Goal: Transaction & Acquisition: Purchase product/service

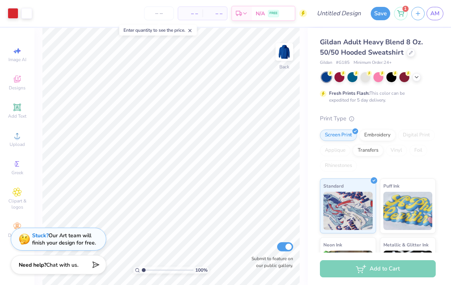
click at [362, 80] on div at bounding box center [366, 77] width 10 height 10
click at [417, 78] on icon at bounding box center [417, 77] width 6 height 6
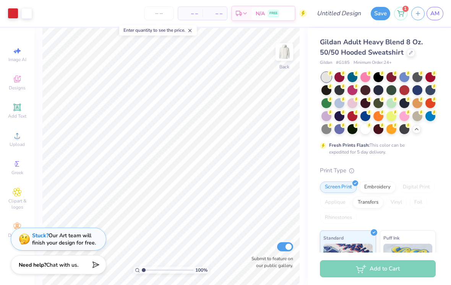
click at [366, 132] on div at bounding box center [366, 129] width 10 height 10
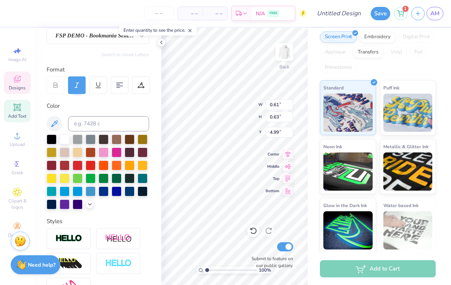
scroll to position [87, 0]
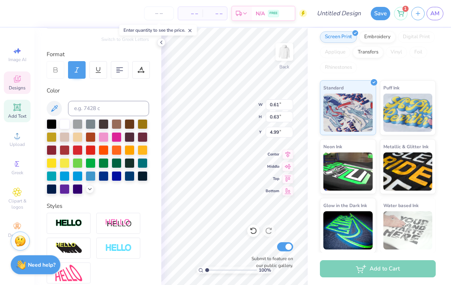
click at [90, 163] on div at bounding box center [91, 163] width 10 height 10
click at [255, 235] on icon at bounding box center [254, 231] width 8 height 8
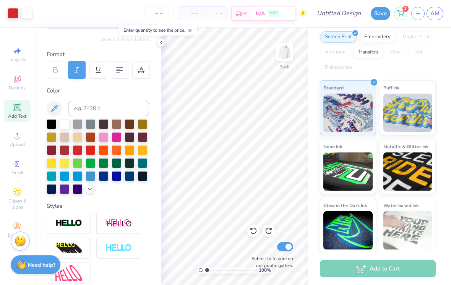
click at [90, 163] on div at bounding box center [91, 163] width 10 height 10
click at [108, 162] on div at bounding box center [104, 163] width 10 height 10
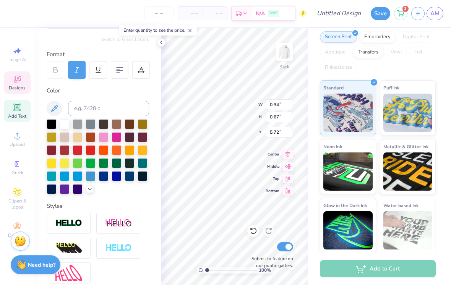
click at [258, 232] on div at bounding box center [254, 231] width 12 height 12
click at [255, 229] on icon at bounding box center [253, 231] width 7 height 7
click at [106, 165] on div at bounding box center [104, 163] width 10 height 10
click at [114, 164] on div at bounding box center [117, 163] width 10 height 10
click at [114, 163] on div at bounding box center [117, 163] width 10 height 10
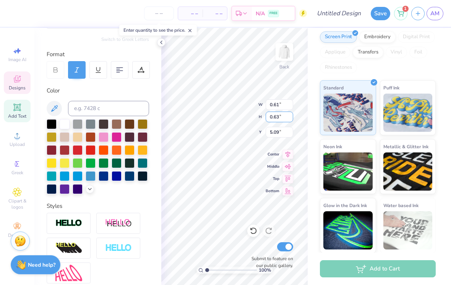
click at [275, 121] on input "0.63" at bounding box center [280, 117] width 28 height 11
click at [254, 233] on icon at bounding box center [254, 231] width 8 height 8
click at [276, 122] on input "0.63" at bounding box center [280, 117] width 28 height 11
click at [276, 131] on input "5.09" at bounding box center [280, 132] width 28 height 11
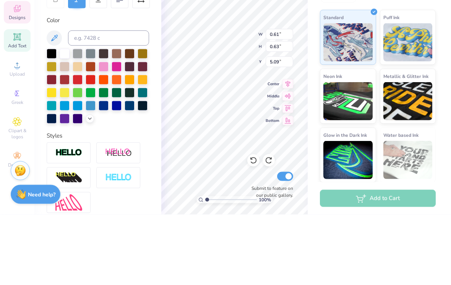
click at [313, 104] on div "Gildan Adult Heavy Blend 8 Oz. 50/50 Hooded Sweatshirt Gildan # G185 Minimum Or…" at bounding box center [379, 66] width 143 height 376
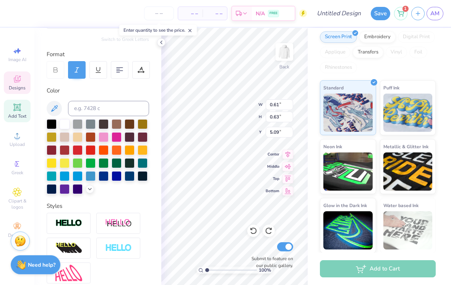
click at [258, 234] on div at bounding box center [254, 231] width 12 height 12
click at [255, 226] on div at bounding box center [254, 231] width 12 height 12
click at [18, 11] on div at bounding box center [13, 13] width 11 height 11
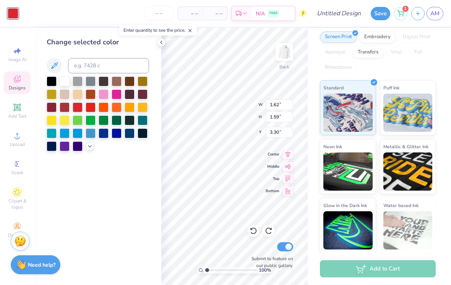
click at [117, 119] on div at bounding box center [117, 121] width 10 height 10
click at [93, 201] on div "Change selected color" at bounding box center [97, 156] width 127 height 257
click at [373, 10] on button "Save" at bounding box center [381, 13] width 20 height 13
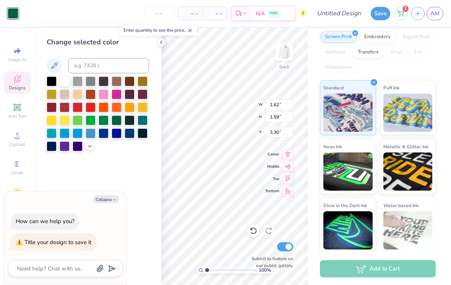
click at [157, 36] on div "Enter quantity to see the price." at bounding box center [158, 30] width 82 height 15
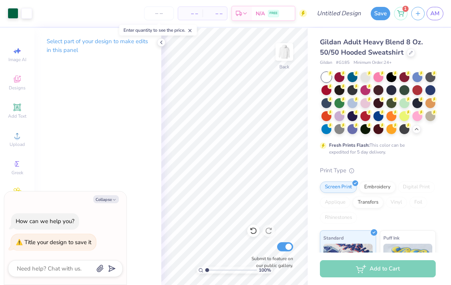
scroll to position [0, 0]
click at [398, 265] on div "Add to Cart" at bounding box center [378, 269] width 116 height 17
click at [399, 263] on div "Add to Cart" at bounding box center [378, 269] width 116 height 17
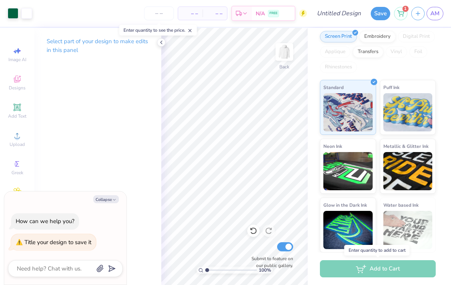
scroll to position [150, 0]
click at [357, 265] on div "Add to Cart" at bounding box center [378, 269] width 116 height 17
click at [360, 269] on div "Add to Cart" at bounding box center [378, 269] width 116 height 17
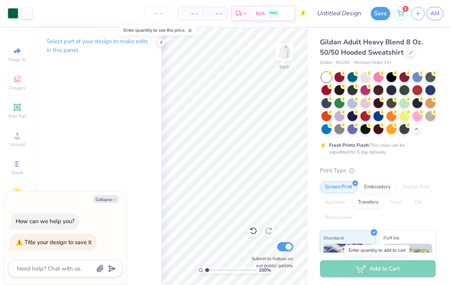
scroll to position [0, 0]
click at [409, 52] on icon at bounding box center [411, 53] width 4 height 4
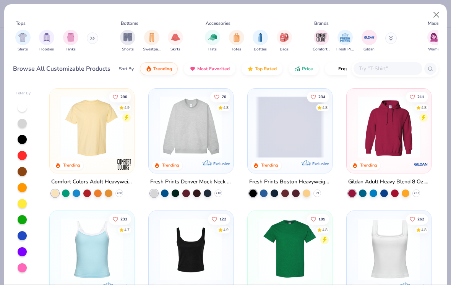
click at [437, 15] on button "Close" at bounding box center [437, 15] width 15 height 15
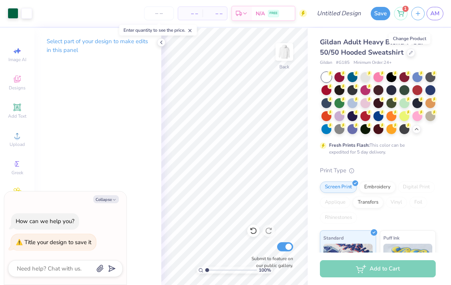
click at [159, 39] on icon at bounding box center [161, 42] width 6 height 6
type textarea "x"
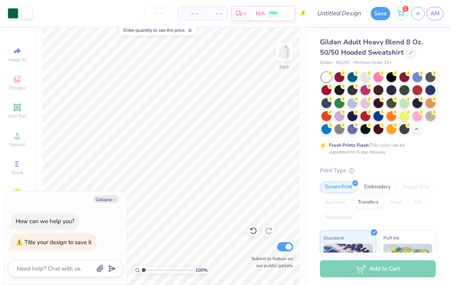
click at [161, 9] on input "number" at bounding box center [159, 14] width 30 height 14
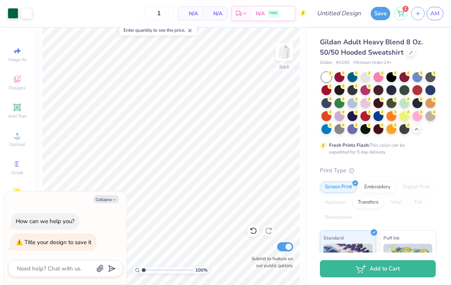
click at [116, 16] on div "1 N/A Per Item N/A Total Est. Delivery N/A FREE" at bounding box center [171, 13] width 271 height 27
type input "12"
click at [400, 267] on button "Add to Cart" at bounding box center [378, 269] width 116 height 17
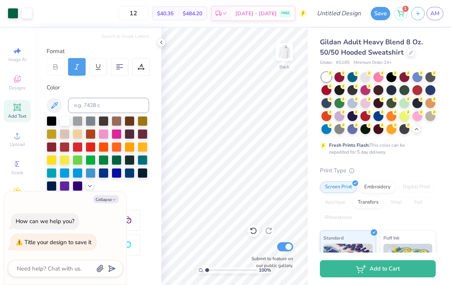
scroll to position [92, 0]
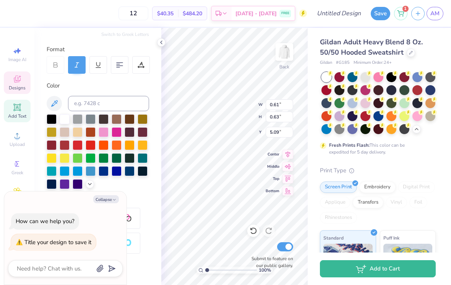
type textarea "x"
type input "0.41"
type input "0.43"
type input "5.29"
click at [16, 119] on span "Add Text" at bounding box center [17, 116] width 18 height 6
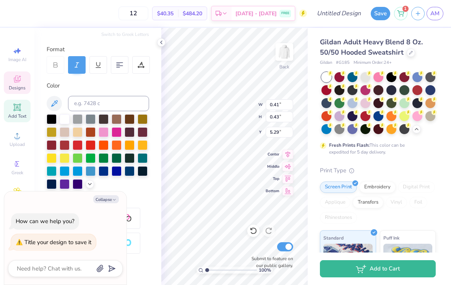
type textarea "x"
type input "6.48"
type input "1.88"
type input "6.31"
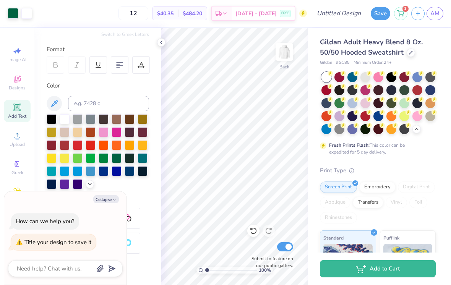
click at [248, 230] on div at bounding box center [254, 231] width 12 height 12
click at [255, 231] on icon at bounding box center [254, 231] width 8 height 8
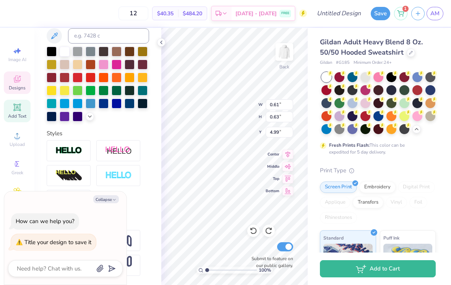
scroll to position [160, 0]
click at [272, 121] on input "0.63" at bounding box center [280, 117] width 28 height 11
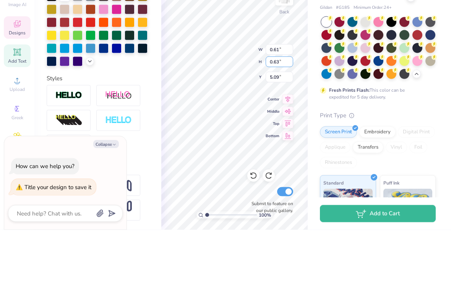
type textarea "x"
type input "0.60"
type input "0.69"
type input "4.85"
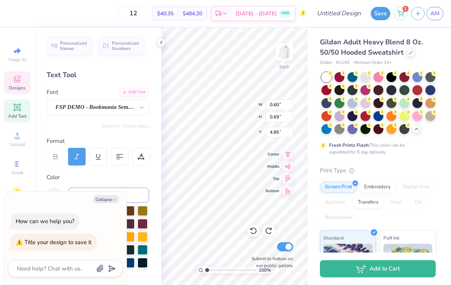
scroll to position [0, 0]
click at [73, 54] on div "Personalized Names Personalized Numbers" at bounding box center [98, 46] width 103 height 18
type textarea "x"
type input "0.46"
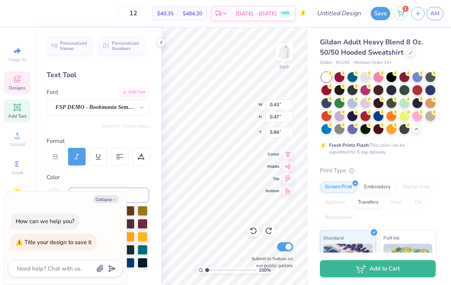
type input "5.01"
click at [276, 121] on input "0.46" at bounding box center [280, 117] width 28 height 11
type textarea "x"
type input "0.68"
type input "0.71"
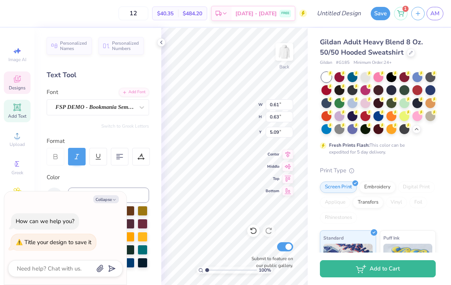
type input "5.01"
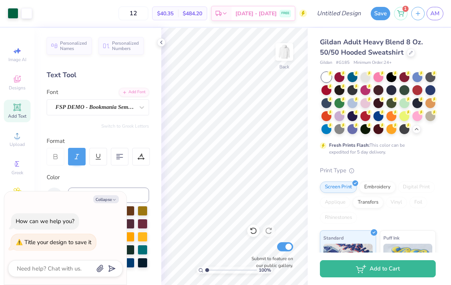
click at [283, 60] on img at bounding box center [284, 51] width 15 height 15
click at [290, 55] on img at bounding box center [284, 51] width 15 height 15
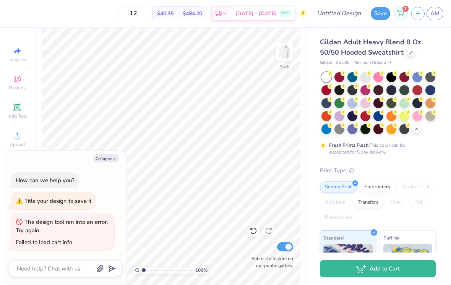
click at [104, 163] on button "Collapse" at bounding box center [106, 159] width 26 height 8
type textarea "x"
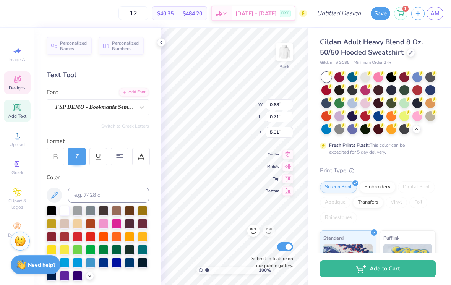
click at [160, 42] on icon at bounding box center [161, 42] width 6 height 6
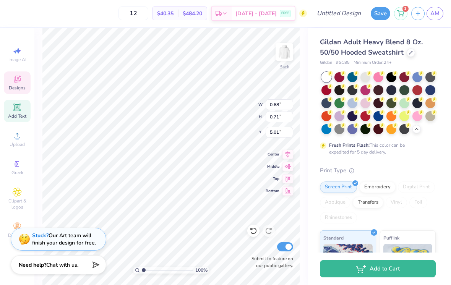
type input "0.49"
type input "0.51"
type input "0.92"
type input "0.96"
click at [252, 230] on icon at bounding box center [254, 231] width 8 height 8
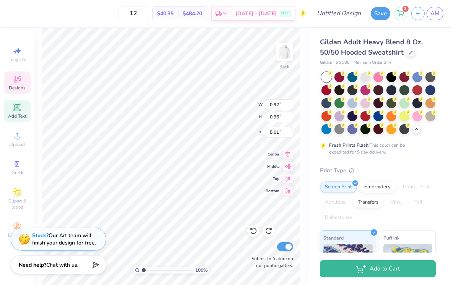
type input "0.49"
type input "0.51"
click at [255, 229] on icon at bounding box center [253, 231] width 7 height 7
type input "0.68"
type input "0.71"
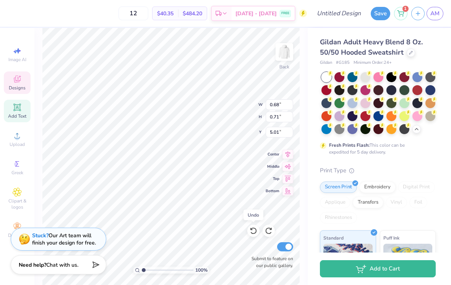
click at [255, 214] on div "Undo" at bounding box center [254, 215] width 20 height 11
type input "4.96"
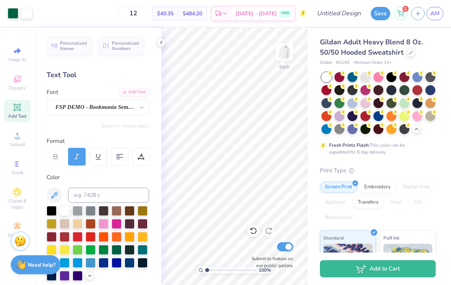
click at [158, 41] on icon at bounding box center [161, 42] width 6 height 6
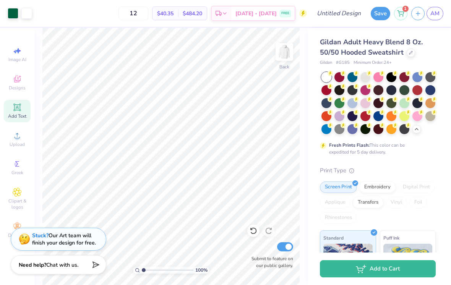
click at [251, 232] on icon at bounding box center [254, 231] width 8 height 8
click at [257, 234] on icon at bounding box center [254, 231] width 8 height 8
click at [256, 229] on icon at bounding box center [254, 231] width 8 height 8
click at [269, 229] on icon at bounding box center [269, 231] width 8 height 8
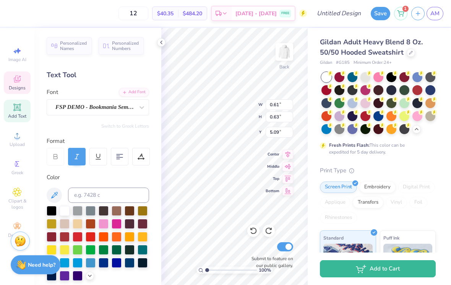
type input "0.60"
type input "0.69"
type input "4.85"
click at [69, 44] on span "Personalized Names" at bounding box center [73, 46] width 27 height 11
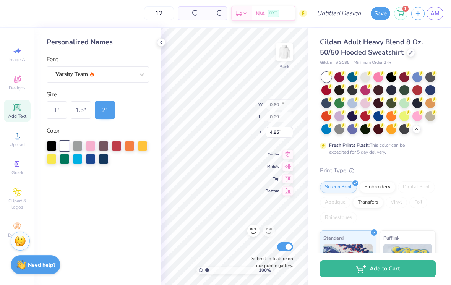
type input "12.43"
type input "2.00"
type input "6.25"
click at [159, 44] on icon at bounding box center [161, 42] width 6 height 6
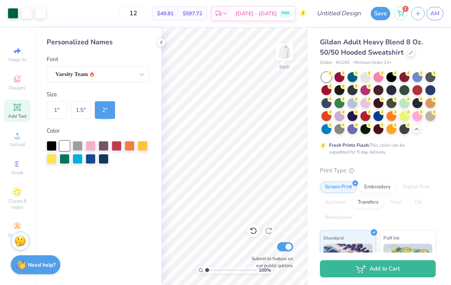
click at [254, 231] on icon at bounding box center [254, 231] width 8 height 8
click at [26, 260] on img at bounding box center [21, 265] width 10 height 10
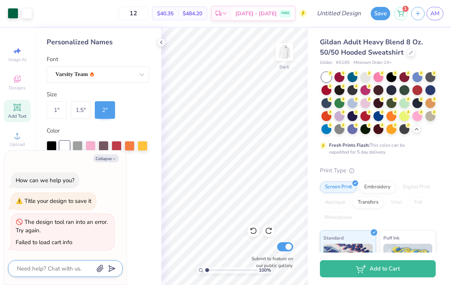
click at [52, 265] on textarea at bounding box center [55, 269] width 78 height 10
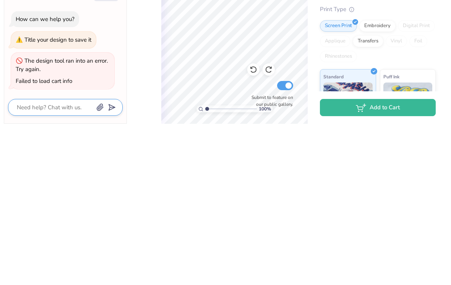
type textarea "x"
type textarea "H"
type textarea "x"
type textarea "Ho"
type textarea "x"
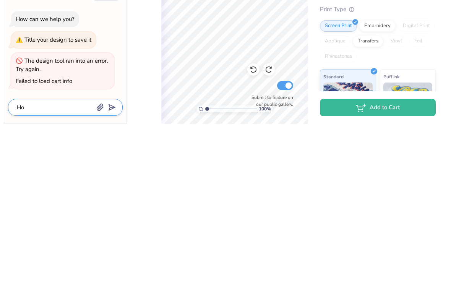
type textarea "How"
type textarea "x"
type textarea "How"
type textarea "x"
type textarea "How d"
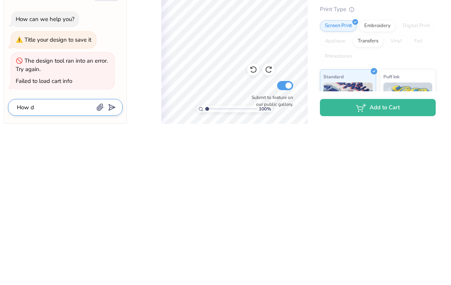
type textarea "x"
type textarea "How do"
type textarea "x"
type textarea "How do"
type textarea "x"
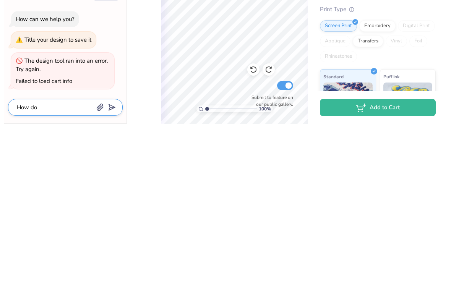
type textarea "How do i"
type textarea "x"
type textarea "How do I"
type textarea "x"
type textarea "How do I"
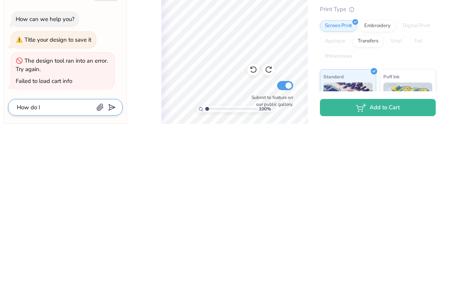
type textarea "x"
type textarea "How do I c"
type textarea "x"
type textarea "How do I ch"
type textarea "x"
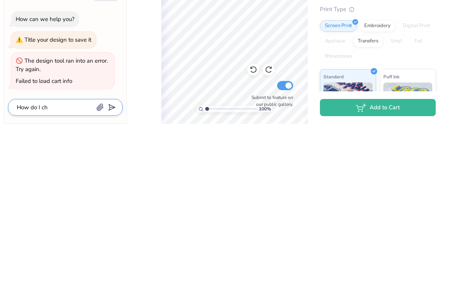
type textarea "How do I cha"
type textarea "x"
type textarea "How do I chan"
type textarea "x"
type textarea "How do I chang"
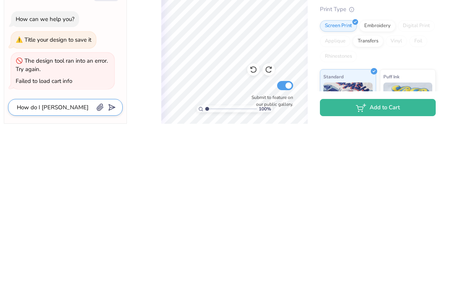
type textarea "x"
type textarea "How do I change"
type textarea "x"
type textarea "How do I change"
type textarea "x"
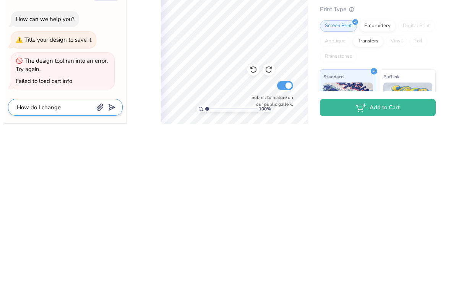
type textarea "How do I change t"
type textarea "x"
type textarea "How do I change th"
type textarea "x"
type textarea "How do I change the"
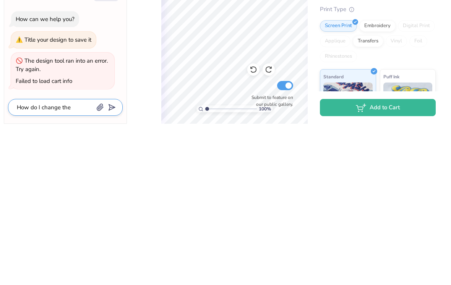
type textarea "x"
type textarea "How do I change the"
type textarea "x"
type textarea "How do I change the w"
type textarea "x"
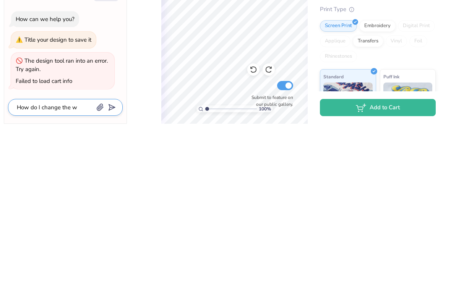
type textarea "How do I change the wr"
type textarea "x"
type textarea "How do I change the wri"
type textarea "x"
type textarea "How do I change the writ"
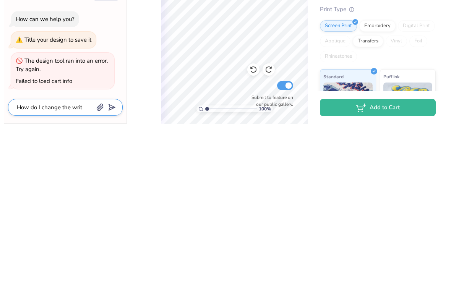
type textarea "x"
type textarea "How do I change the writi"
type textarea "x"
type textarea "How do I change the writin"
type textarea "x"
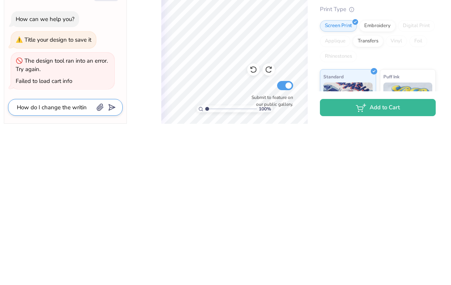
type textarea "How do I change the writing"
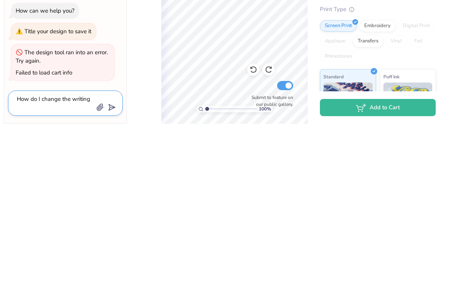
type textarea "x"
type textarea "How do I change the writing?"
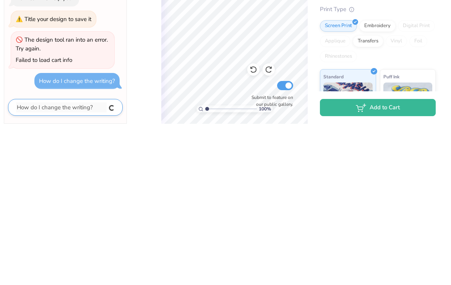
type textarea "x"
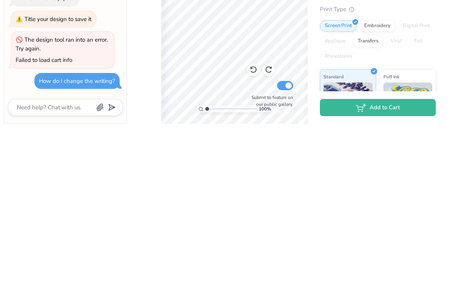
click at [331, 212] on div "Rhinestones" at bounding box center [338, 217] width 37 height 11
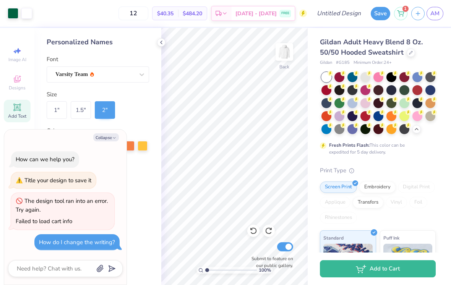
click at [422, 160] on div "Gildan Adult Heavy Blend 8 Oz. 50/50 Hooded Sweatshirt Gildan # G185 Minimum Or…" at bounding box center [378, 220] width 116 height 366
click at [103, 140] on button "Collapse" at bounding box center [106, 138] width 26 height 8
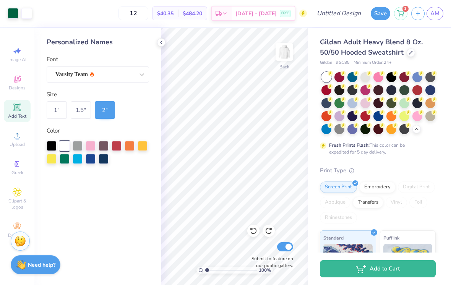
click at [410, 51] on icon at bounding box center [411, 52] width 3 height 3
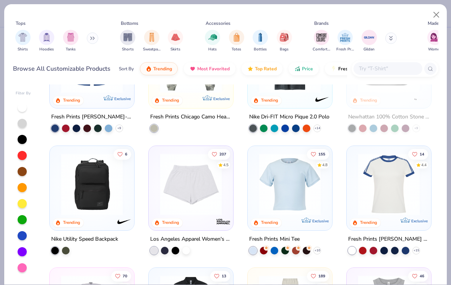
scroll to position [676, 0]
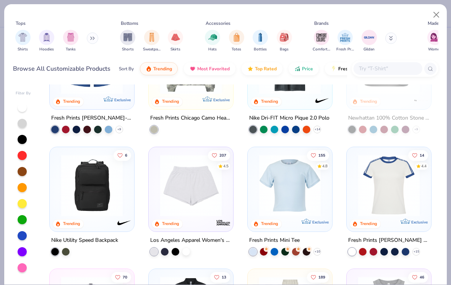
click at [205, 171] on img at bounding box center [190, 186] width 69 height 62
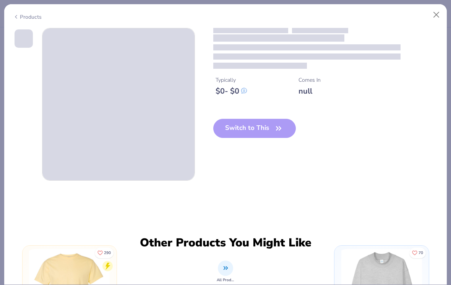
click at [276, 134] on div "Switch to This" at bounding box center [254, 134] width 83 height 31
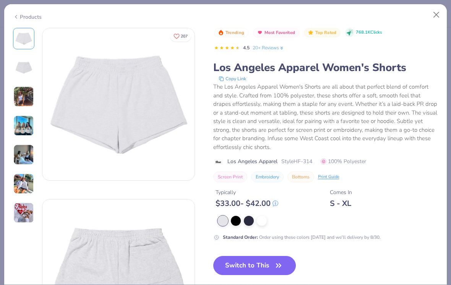
click at [26, 103] on img at bounding box center [23, 96] width 21 height 21
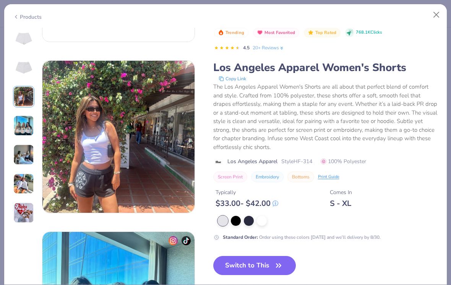
scroll to position [343, 0]
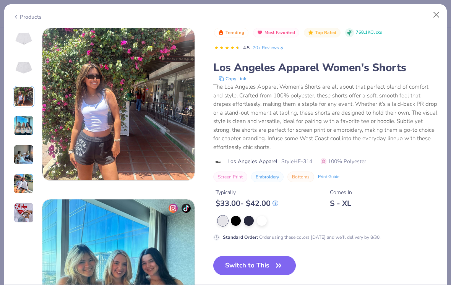
click at [261, 265] on button "Switch to This" at bounding box center [254, 265] width 83 height 19
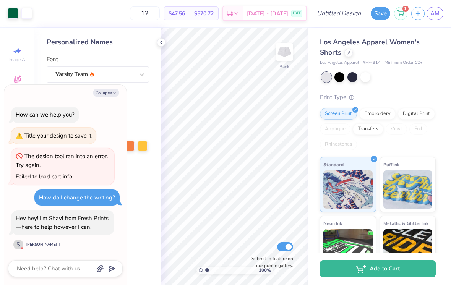
click at [144, 130] on div "Color" at bounding box center [98, 131] width 103 height 9
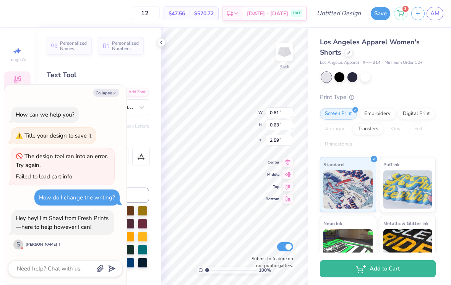
type textarea "x"
type input "1.83"
click at [114, 92] on button "Collapse" at bounding box center [106, 93] width 26 height 8
type textarea "x"
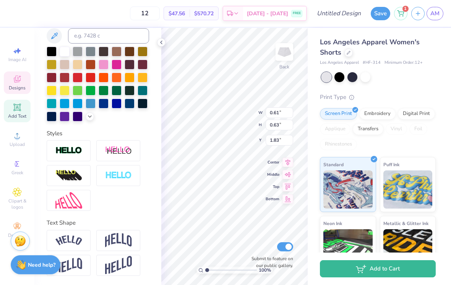
scroll to position [160, 0]
click at [286, 243] on input "Submit to feature on our public gallery." at bounding box center [285, 247] width 16 height 9
click at [289, 246] on input "Submit to feature on our public gallery." at bounding box center [285, 247] width 16 height 9
checkbox input "true"
type input "0.60"
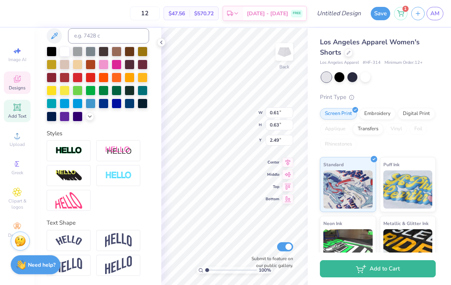
type input "0.69"
type input "2.35"
type input "0.69"
type input "0.80"
type input "0.46"
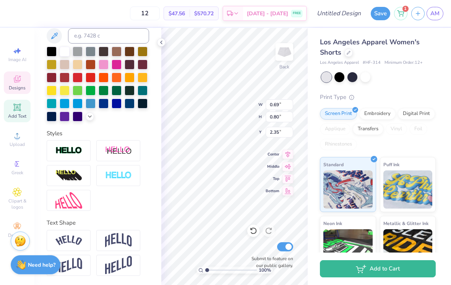
type input "0.46"
type input "1.61"
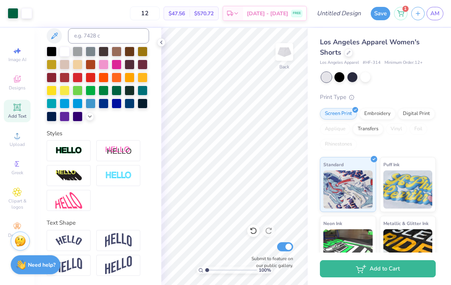
click at [259, 230] on div at bounding box center [254, 231] width 12 height 12
click at [256, 232] on icon at bounding box center [254, 231] width 8 height 8
type input "1.13"
click at [161, 41] on icon at bounding box center [161, 42] width 6 height 6
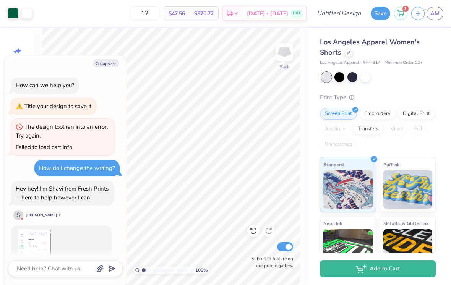
scroll to position [46, 0]
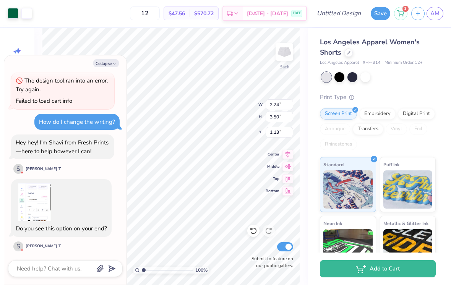
click at [112, 64] on icon "button" at bounding box center [114, 64] width 5 height 5
type textarea "x"
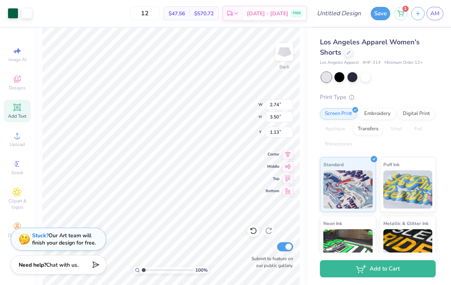
type input "1.73"
type input "3.77"
type input "4.82"
type input "0.86"
click at [283, 58] on img at bounding box center [284, 51] width 15 height 15
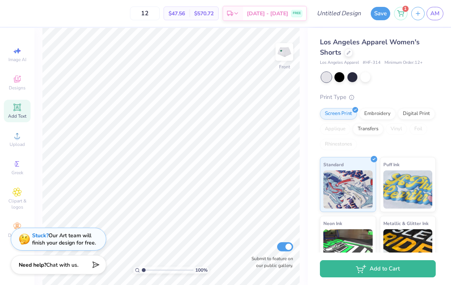
click at [292, 51] on img at bounding box center [284, 51] width 15 height 15
click at [277, 60] on img at bounding box center [284, 51] width 15 height 15
click at [292, 56] on img at bounding box center [284, 51] width 15 height 15
click at [285, 49] on img at bounding box center [284, 51] width 15 height 15
click at [277, 50] on img at bounding box center [284, 51] width 15 height 15
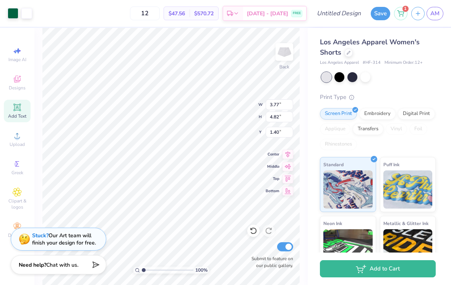
type input "1.08"
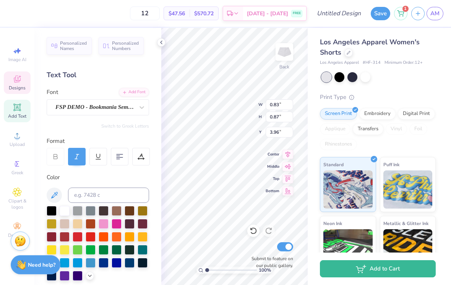
scroll to position [0, 0]
click at [77, 41] on span "Personalized Names" at bounding box center [73, 46] width 27 height 11
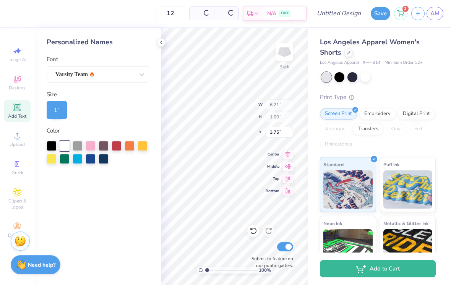
type input "6.21"
type input "1.00"
type input "3.75"
click at [164, 44] on icon at bounding box center [161, 42] width 6 height 6
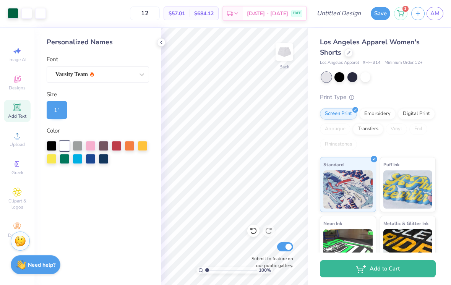
click at [122, 85] on div "Personalized Names Font Varsity Team Size 1 " Color" at bounding box center [97, 156] width 127 height 257
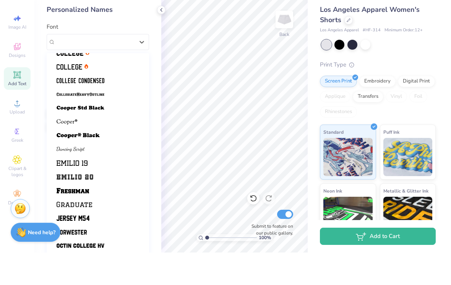
scroll to position [65, 0]
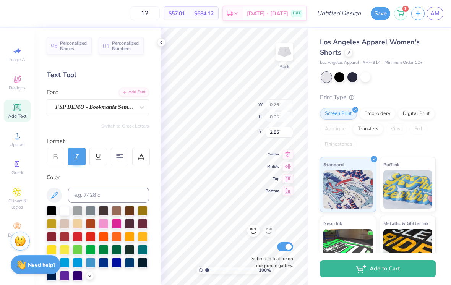
type input "6.21"
type input "1.00"
type input "3.75"
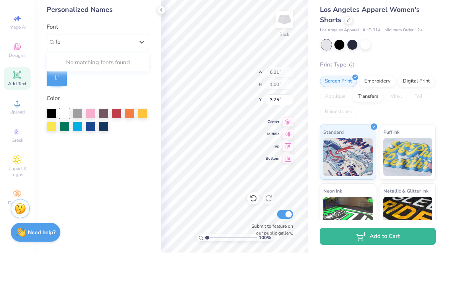
type input "f"
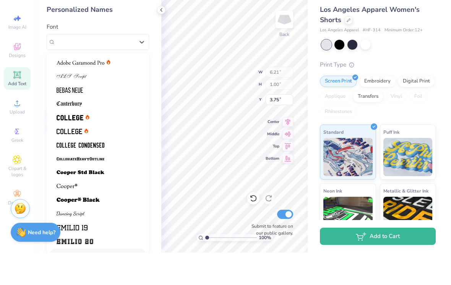
type input "p"
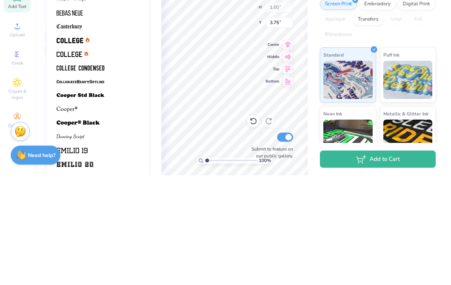
scroll to position [0, 0]
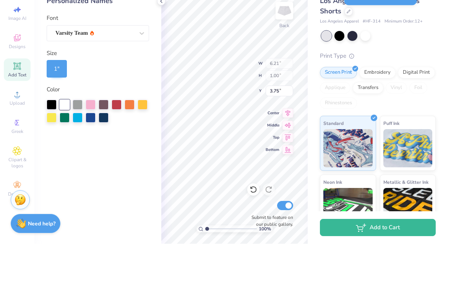
click at [128, 79] on div "Personalized Names Font Varsity Team Size 1 " Color" at bounding box center [97, 156] width 127 height 257
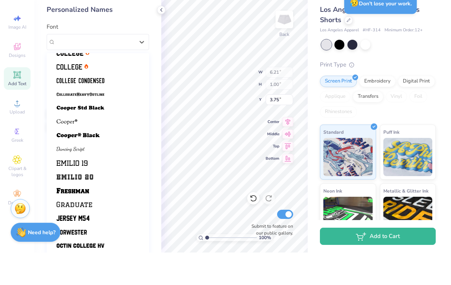
click at [158, 39] on icon at bounding box center [161, 42] width 6 height 6
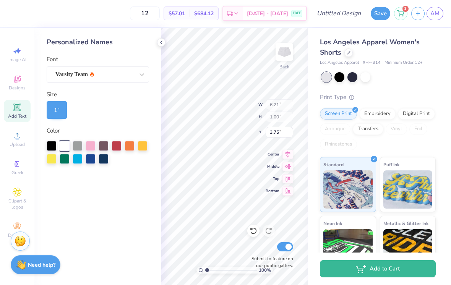
click at [158, 42] on div at bounding box center [161, 42] width 8 height 8
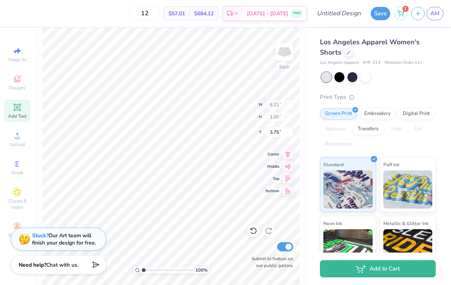
click at [257, 231] on div at bounding box center [254, 231] width 12 height 12
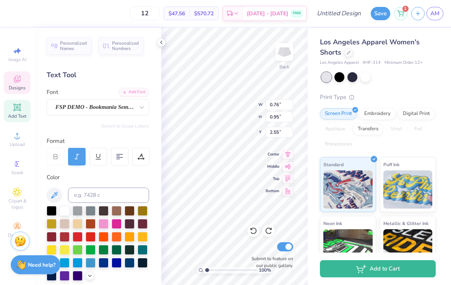
click at [158, 45] on icon at bounding box center [161, 42] width 6 height 6
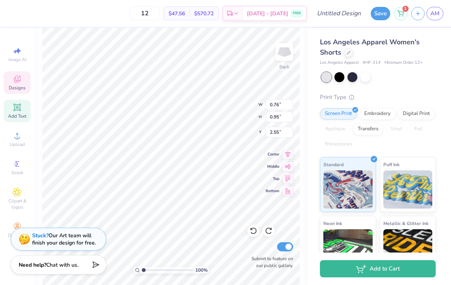
scroll to position [0, 0]
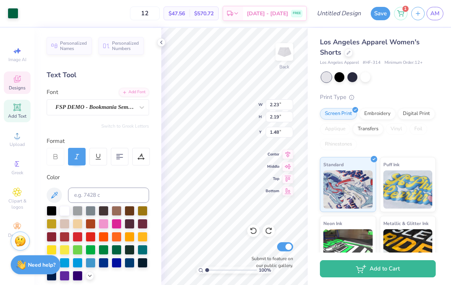
type input "2.23"
type input "2.19"
type input "1.48"
type input "0.76"
type input "0.95"
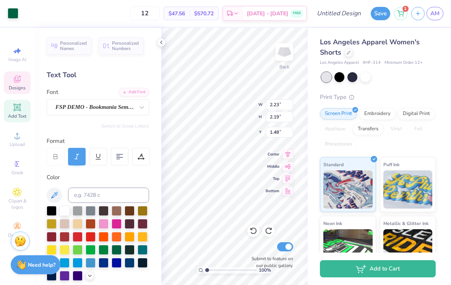
type input "2.55"
type textarea "SSRh"
click at [156, 38] on div "Personalized Names Personalized Numbers Text Tool Add Font Font FSP DEMO - Book…" at bounding box center [97, 156] width 127 height 257
click at [163, 41] on icon at bounding box center [161, 42] width 6 height 6
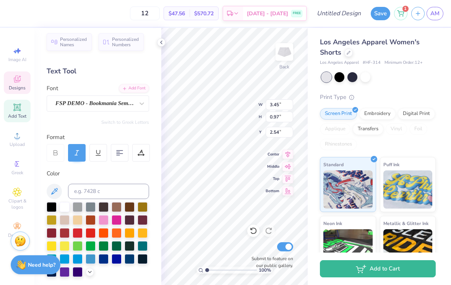
scroll to position [9, 0]
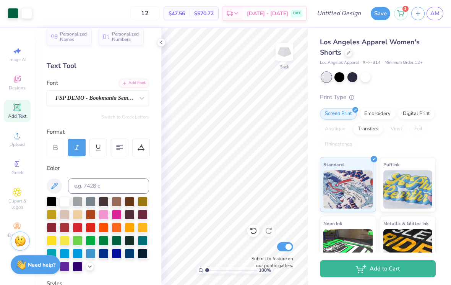
click at [158, 47] on div "Personalized Names Personalized Numbers Text Tool Add Font Font FSP DEMO - Book…" at bounding box center [97, 156] width 127 height 257
click at [160, 42] on icon at bounding box center [161, 42] width 6 height 6
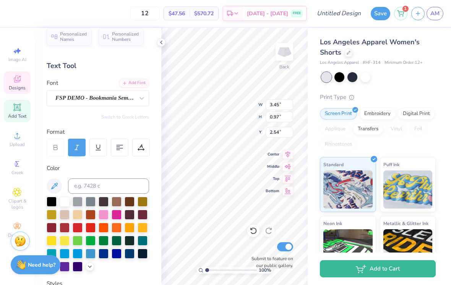
click at [155, 39] on div "Personalized Names Personalized Numbers Text Tool Add Font Font FSP DEMO - Book…" at bounding box center [97, 156] width 127 height 257
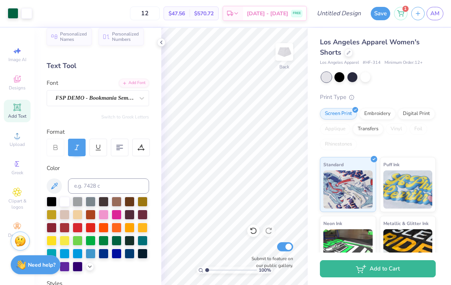
click at [161, 43] on polyline at bounding box center [162, 42] width 2 height 3
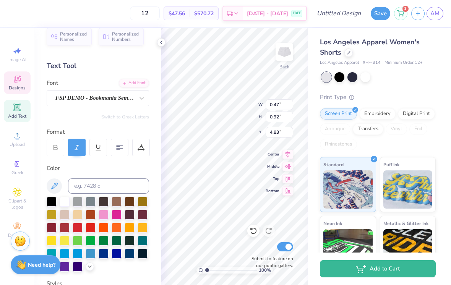
click at [164, 46] on div at bounding box center [161, 42] width 8 height 8
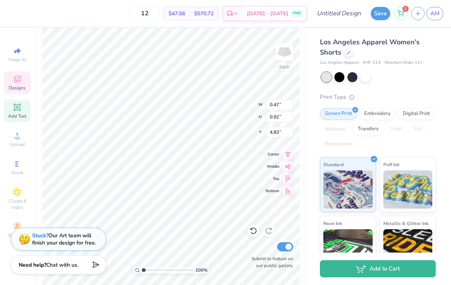
click at [83, 265] on div "Need help? Chat with us." at bounding box center [59, 265] width 96 height 19
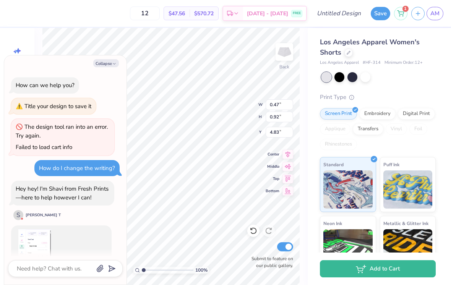
scroll to position [46, 0]
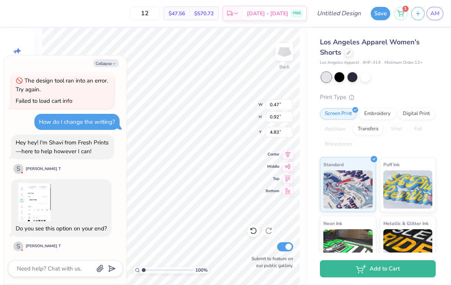
click at [36, 198] on img at bounding box center [35, 202] width 38 height 38
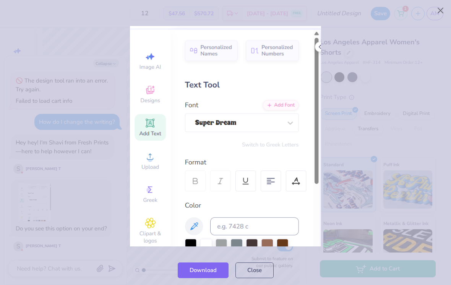
click at [320, 50] on img at bounding box center [226, 136] width 192 height 221
click at [264, 266] on button "Close" at bounding box center [255, 271] width 38 height 16
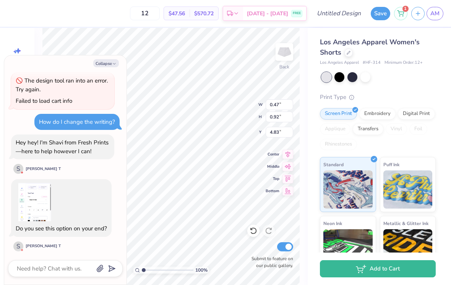
click at [112, 64] on icon "button" at bounding box center [114, 64] width 5 height 5
type textarea "x"
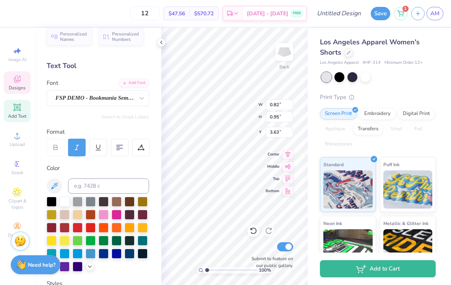
type input "5.27"
type input "0.83"
type input "0.87"
type input "4.49"
click at [161, 39] on div at bounding box center [161, 42] width 8 height 8
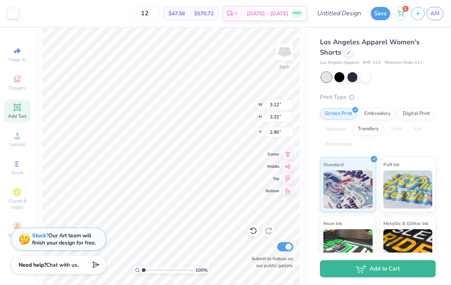
type input "3.04"
type input "3.23"
type input "2.99"
type input "3.07"
type input "3.18"
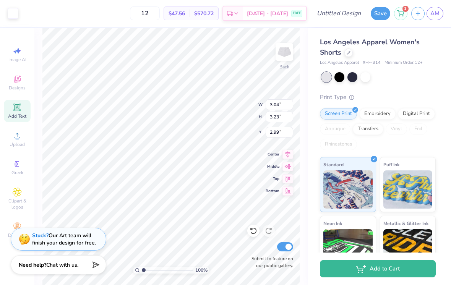
type input "3.03"
type input "1.48579151595636"
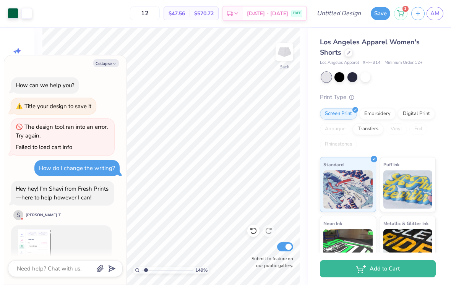
scroll to position [92, 0]
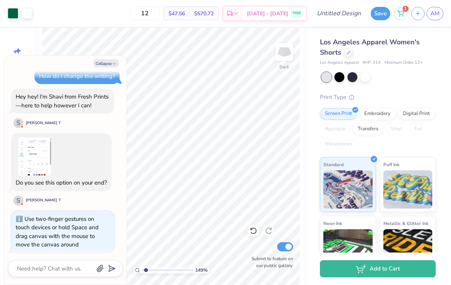
click at [117, 62] on button "Collapse" at bounding box center [106, 63] width 26 height 8
type textarea "x"
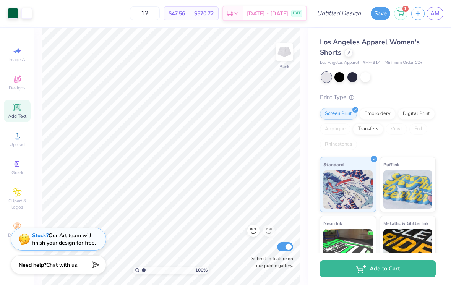
type input "1"
type input "3.07"
click at [78, 262] on span "Chat with us." at bounding box center [62, 265] width 32 height 7
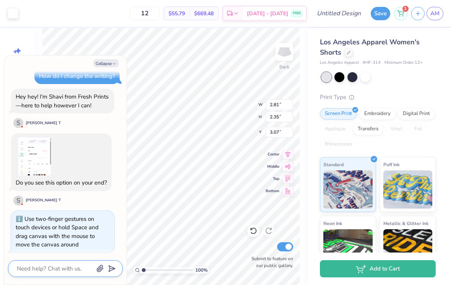
click at [55, 265] on textarea at bounding box center [55, 269] width 78 height 10
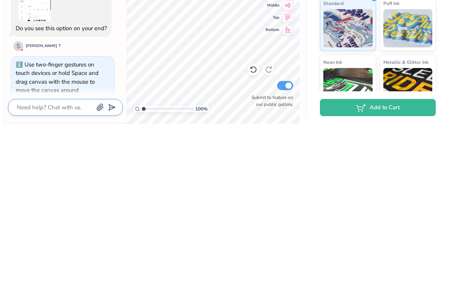
scroll to position [86, 0]
type textarea "x"
type textarea "H"
type textarea "x"
type textarea "Hi"
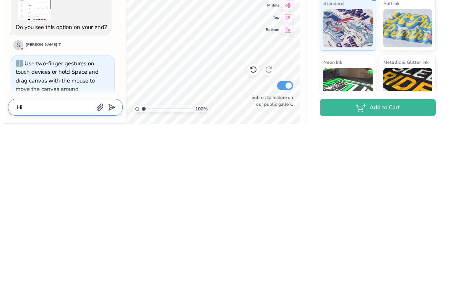
type textarea "x"
type textarea "Hiw"
type textarea "x"
type textarea "How"
type textarea "x"
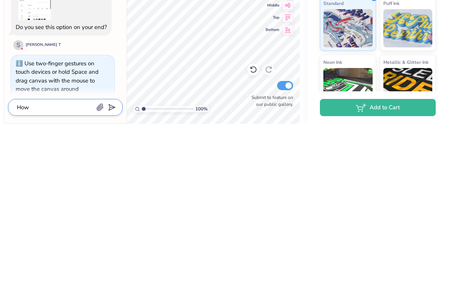
type textarea "How"
type textarea "x"
type textarea "How co"
type textarea "x"
type textarea "How do"
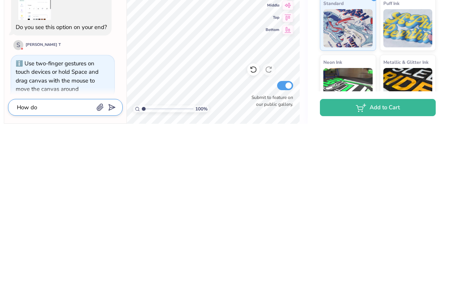
type textarea "x"
type textarea "How do i"
type textarea "x"
type textarea "How do I"
type textarea "x"
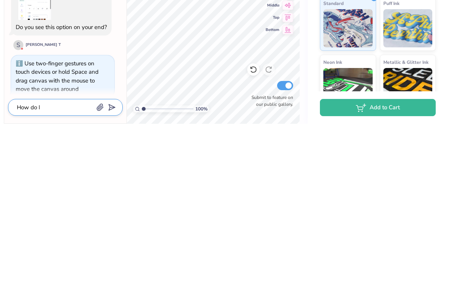
type textarea "How do I"
type textarea "x"
type textarea "How do I d"
type textarea "x"
type textarea "How do I de"
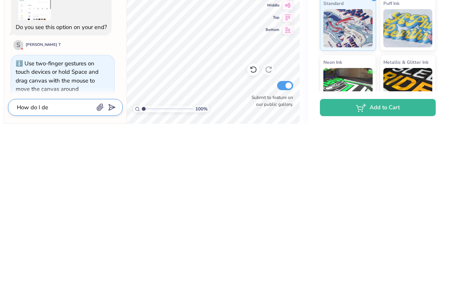
type textarea "x"
type textarea "How do I del"
type textarea "x"
type textarea "How do I dele"
type textarea "x"
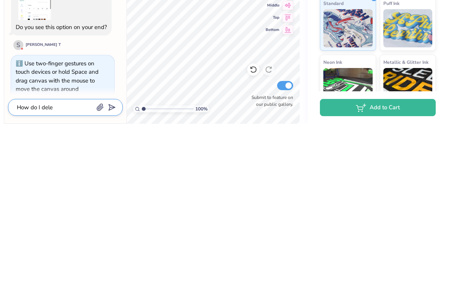
type textarea "How do I delet"
type textarea "x"
type textarea "How do I delete"
type textarea "x"
type textarea "How do I delete"
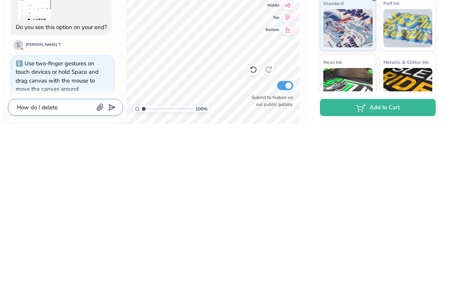
type textarea "x"
type textarea "How do I delete s"
type textarea "x"
type textarea "How do I delete so"
type textarea "x"
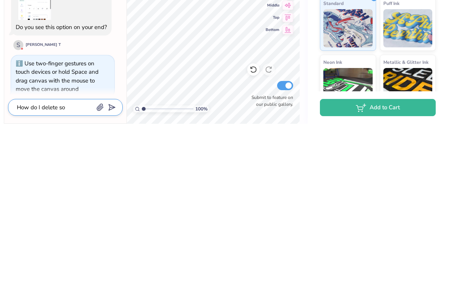
type textarea "How do I delete som"
type textarea "x"
type textarea "How do I delete some"
type textarea "x"
type textarea "How do I delete somet"
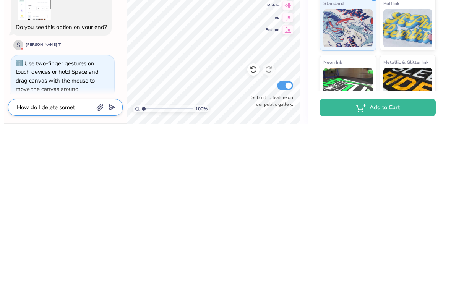
type textarea "x"
type textarea "How do I delete someth"
type textarea "x"
type textarea "How do I delete somethi"
type textarea "x"
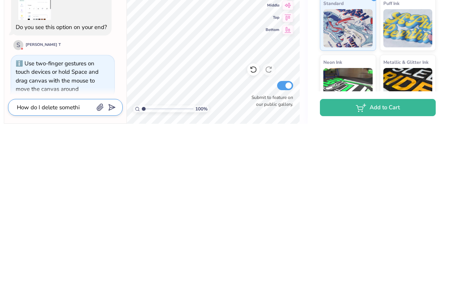
type textarea "How do I delete somethin"
type textarea "x"
type textarea "How do I delete something?"
click at [107, 264] on icon "submit" at bounding box center [110, 269] width 11 height 11
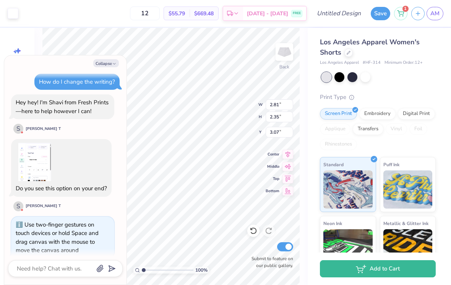
scroll to position [113, 0]
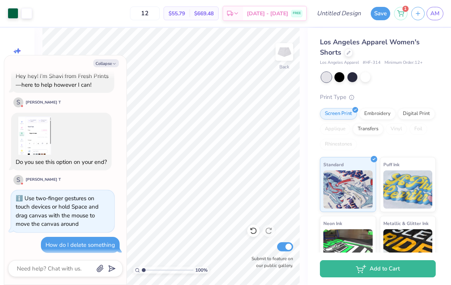
click at [110, 59] on button "Collapse" at bounding box center [106, 63] width 26 height 8
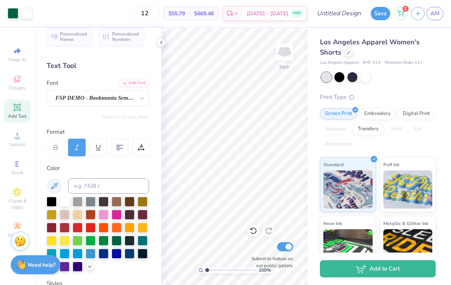
click at [158, 43] on div at bounding box center [161, 42] width 8 height 8
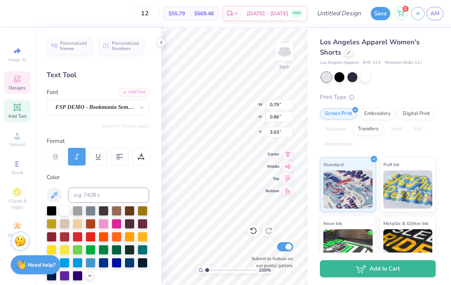
scroll to position [0, 0]
click at [159, 39] on div at bounding box center [161, 42] width 8 height 8
click at [94, 158] on div at bounding box center [99, 157] width 18 height 18
click at [158, 46] on div "Personalized Names Personalized Numbers Text Tool Add Font Font FSP DEMO - Book…" at bounding box center [97, 156] width 127 height 257
click at [160, 46] on div at bounding box center [161, 42] width 8 height 8
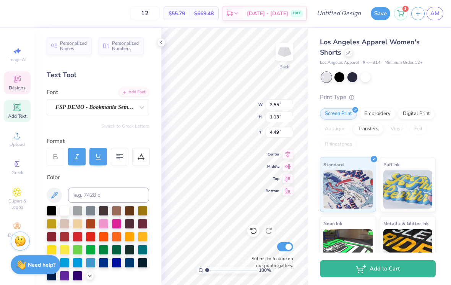
scroll to position [0, 1]
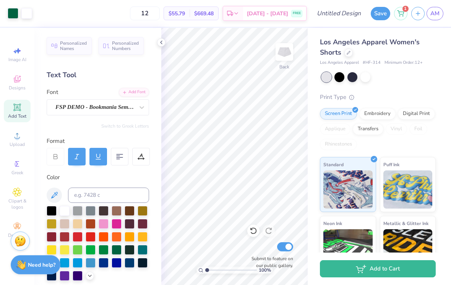
click at [426, 161] on div "Puff Ink" at bounding box center [408, 184] width 56 height 55
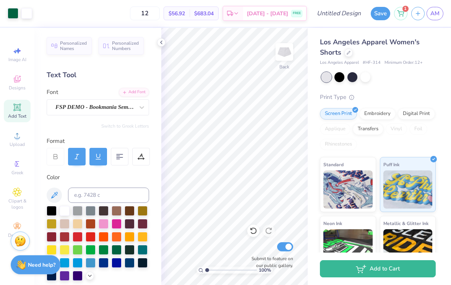
click at [359, 174] on img at bounding box center [348, 190] width 49 height 38
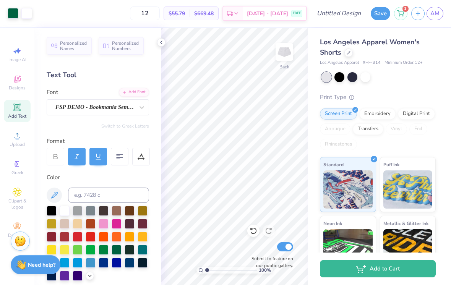
click at [158, 45] on icon at bounding box center [161, 42] width 6 height 6
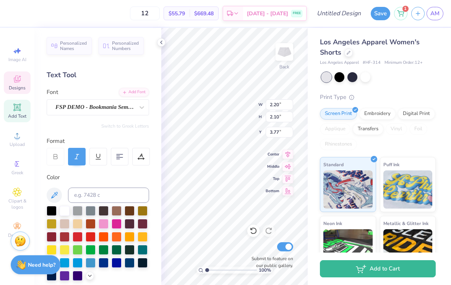
click at [162, 42] on icon at bounding box center [161, 42] width 6 height 6
click at [428, 82] on div "Los Angeles Apparel Women's Shorts Los Angeles Apparel # HF-314 Minimum Order: …" at bounding box center [378, 183] width 116 height 293
click at [441, 73] on div "Los Angeles Apparel Women's Shorts Los Angeles Apparel # HF-314 Minimum Order: …" at bounding box center [379, 179] width 143 height 302
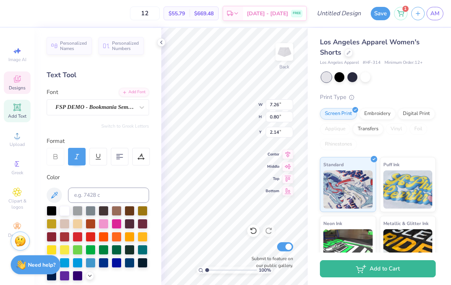
scroll to position [1, 0]
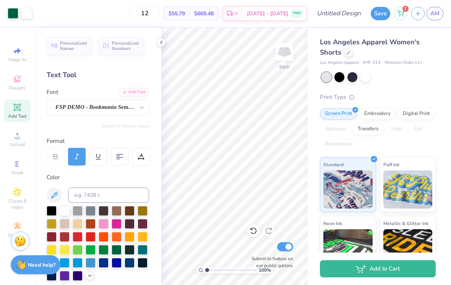
click at [150, 36] on div "Personalized Names Personalized Numbers Text Tool Add Font Font FSP DEMO - Book…" at bounding box center [97, 156] width 127 height 257
click at [161, 40] on icon at bounding box center [161, 42] width 6 height 6
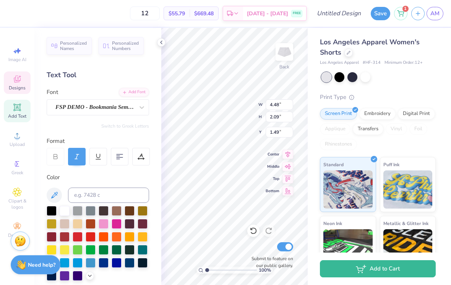
click at [151, 41] on div "Personalized Names Personalized Numbers Text Tool Add Font Font FSP DEMO - Book…" at bounding box center [97, 156] width 127 height 257
click at [163, 41] on icon at bounding box center [161, 42] width 6 height 6
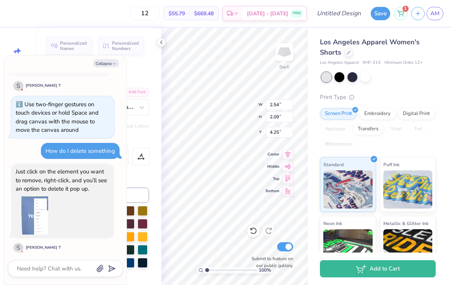
scroll to position [0, 0]
click at [433, 90] on div "Los Angeles Apparel Women's Shorts Los Angeles Apparel # HF-314 Minimum Order: …" at bounding box center [378, 183] width 116 height 293
click at [164, 45] on icon at bounding box center [161, 42] width 6 height 6
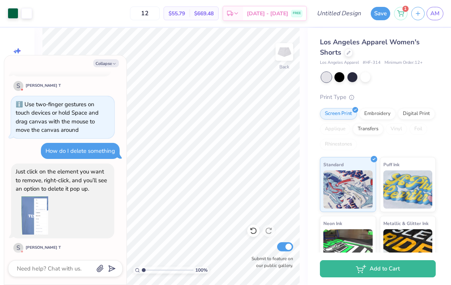
click at [118, 59] on div "Collapse How can we help you? Title your design to save it The design tool ran …" at bounding box center [65, 170] width 122 height 230
click at [114, 67] on button "Collapse" at bounding box center [106, 63] width 26 height 8
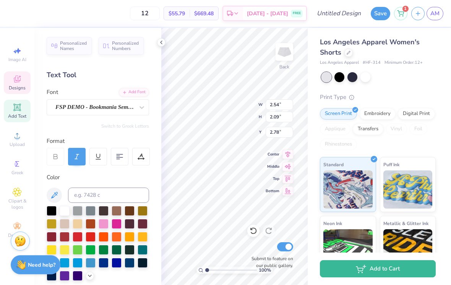
click at [164, 42] on icon at bounding box center [161, 42] width 6 height 6
click at [162, 44] on icon at bounding box center [161, 42] width 6 height 6
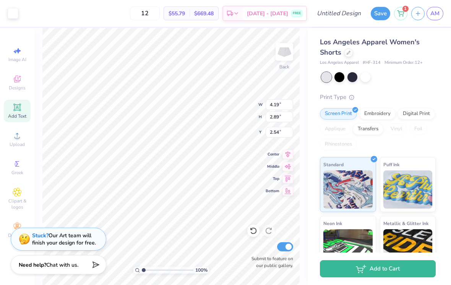
click at [39, 263] on strong "Need help?" at bounding box center [33, 265] width 28 height 7
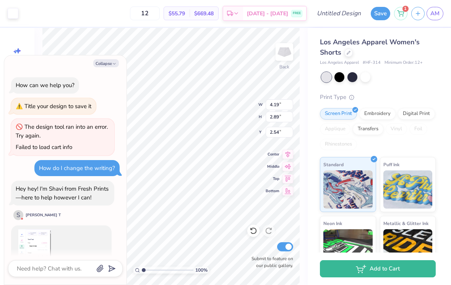
scroll to position [207, 0]
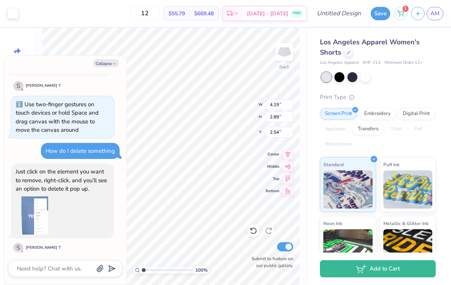
click at [35, 210] on img at bounding box center [35, 216] width 38 height 38
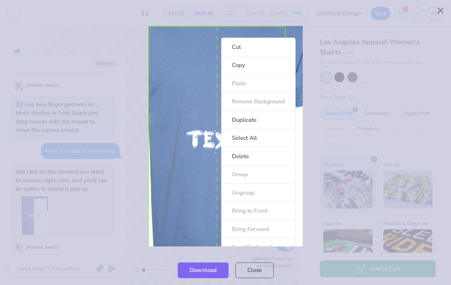
click at [388, 66] on div at bounding box center [225, 136] width 451 height 238
click at [402, 39] on div at bounding box center [225, 136] width 451 height 238
click at [32, 245] on div at bounding box center [225, 136] width 451 height 238
click at [145, 38] on div at bounding box center [225, 136] width 451 height 238
click at [90, 83] on div at bounding box center [225, 136] width 451 height 238
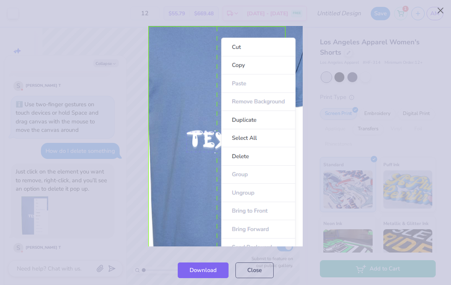
click at [259, 271] on button "Close" at bounding box center [255, 271] width 38 height 16
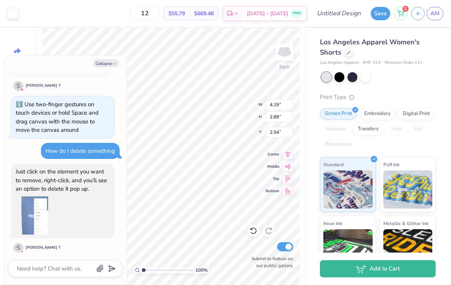
click at [105, 64] on button "Collapse" at bounding box center [106, 63] width 26 height 8
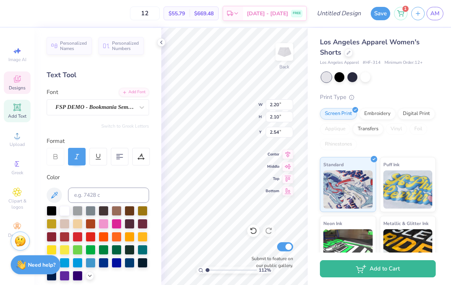
scroll to position [0, 0]
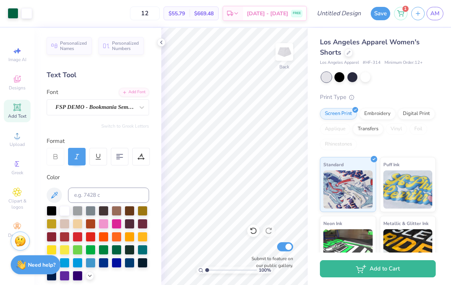
click at [160, 44] on icon at bounding box center [161, 42] width 6 height 6
click at [163, 46] on div at bounding box center [161, 42] width 8 height 8
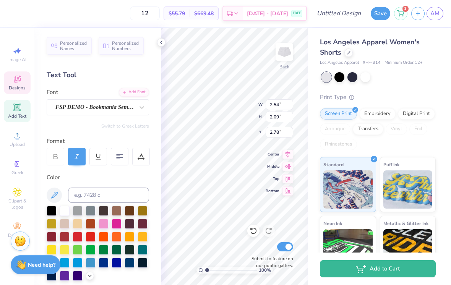
scroll to position [1, 0]
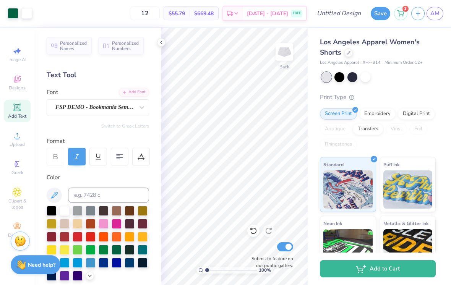
click at [158, 40] on div at bounding box center [161, 42] width 8 height 8
click at [165, 43] on div at bounding box center [161, 42] width 8 height 8
click at [159, 39] on div at bounding box center [161, 42] width 8 height 8
click at [163, 45] on icon at bounding box center [161, 42] width 6 height 6
click at [160, 46] on div at bounding box center [161, 42] width 8 height 8
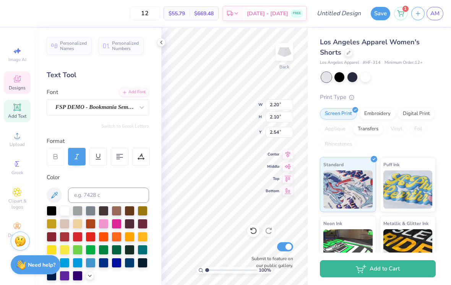
click at [156, 40] on div "Personalized Names Personalized Numbers Text Tool Add Font Font FSP DEMO - Book…" at bounding box center [97, 156] width 127 height 257
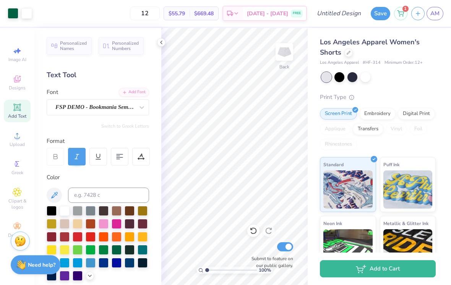
click at [158, 42] on div at bounding box center [161, 42] width 8 height 8
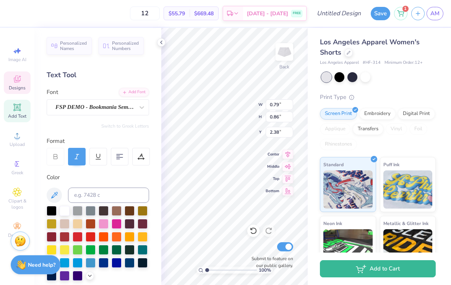
scroll to position [0, 0]
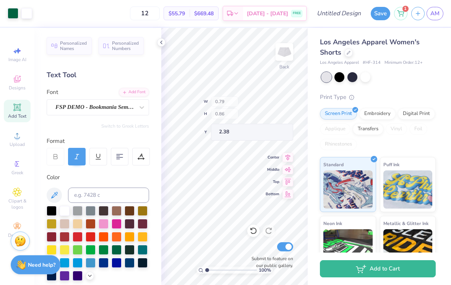
click at [438, 139] on div "Los Angeles Apparel Women's Shorts Los Angeles Apparel # HF-314 Minimum Order: …" at bounding box center [379, 179] width 143 height 302
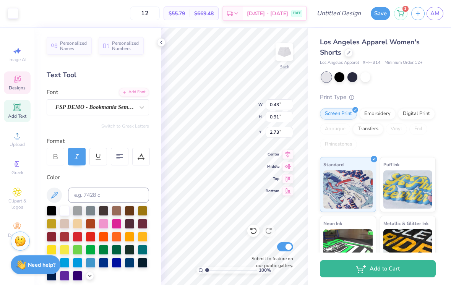
click at [293, 157] on icon at bounding box center [288, 154] width 11 height 9
click at [285, 150] on icon at bounding box center [288, 154] width 11 height 9
click at [158, 39] on div at bounding box center [161, 42] width 8 height 8
click at [270, 153] on span "Center" at bounding box center [273, 154] width 14 height 5
click at [274, 150] on div "Center" at bounding box center [280, 154] width 28 height 9
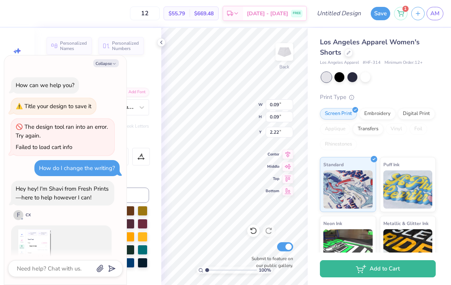
scroll to position [243, 0]
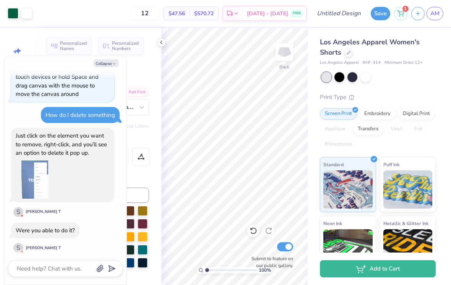
click at [164, 41] on icon at bounding box center [161, 42] width 6 height 6
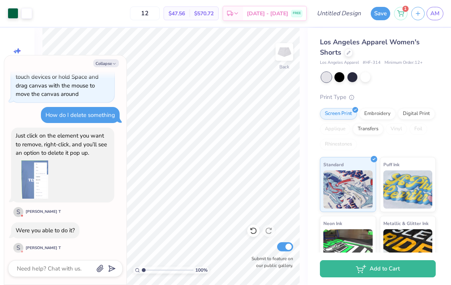
click at [123, 61] on div "Collapse How can we help you? Title your design to save it The design tool ran …" at bounding box center [65, 170] width 122 height 230
click at [109, 61] on button "Collapse" at bounding box center [106, 63] width 26 height 8
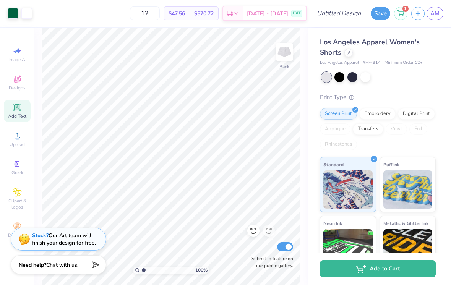
click at [412, 267] on button "Add to Cart" at bounding box center [378, 269] width 116 height 17
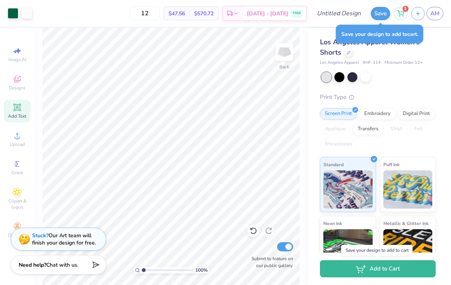
click at [382, 11] on button "Save" at bounding box center [381, 13] width 20 height 13
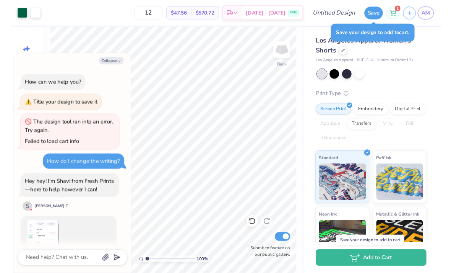
scroll to position [264, 0]
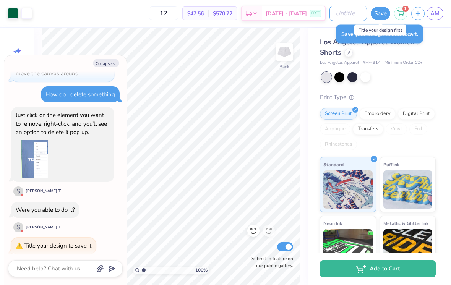
click at [333, 15] on input "Design Title" at bounding box center [348, 13] width 37 height 15
click at [381, 13] on button "Save" at bounding box center [381, 13] width 20 height 13
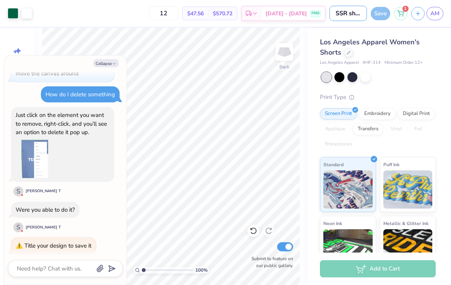
click at [366, 13] on input "SSR shorts" at bounding box center [348, 13] width 37 height 15
click at [431, 13] on link "AM" at bounding box center [435, 13] width 17 height 13
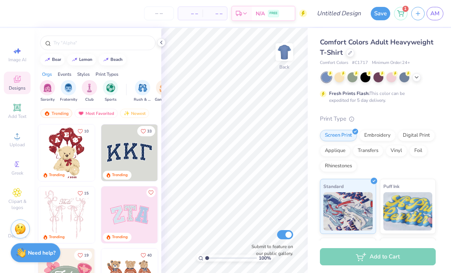
click at [440, 15] on span "AM" at bounding box center [435, 13] width 9 height 9
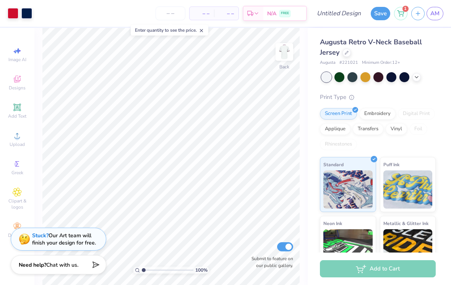
click at [347, 49] on div at bounding box center [347, 53] width 8 height 8
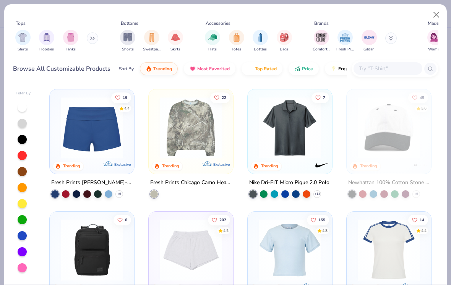
scroll to position [613, 0]
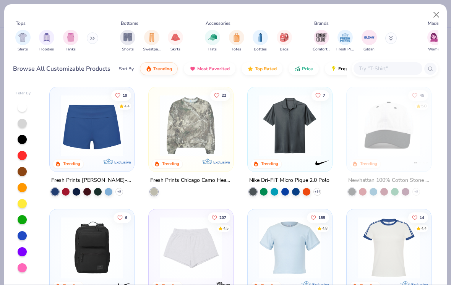
click at [80, 141] on img at bounding box center [91, 126] width 69 height 62
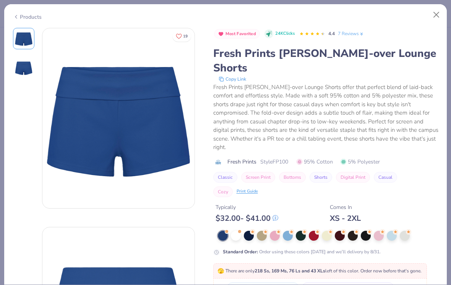
click at [410, 233] on div at bounding box center [405, 236] width 10 height 10
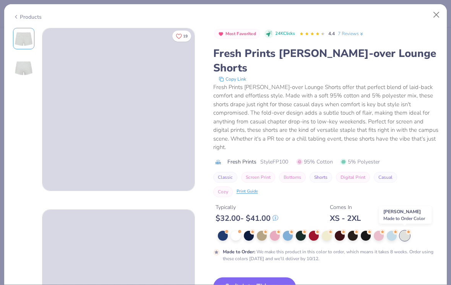
click at [402, 233] on div at bounding box center [405, 236] width 10 height 10
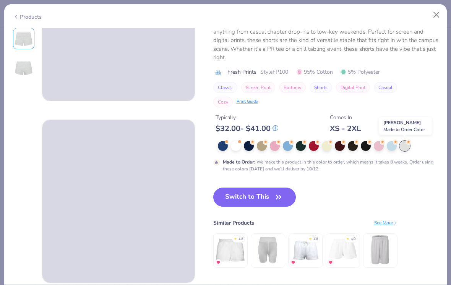
scroll to position [99, 0]
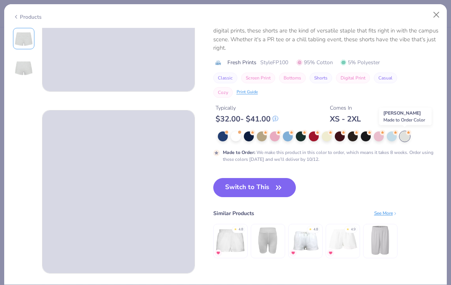
click at [274, 187] on icon "button" at bounding box center [279, 187] width 11 height 11
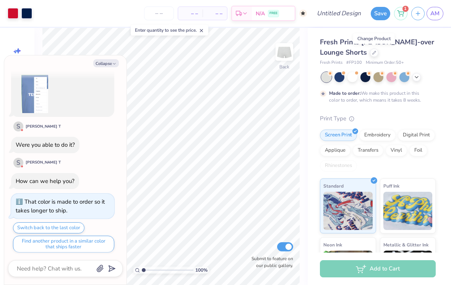
click at [114, 59] on button "Collapse" at bounding box center [106, 63] width 26 height 8
type textarea "x"
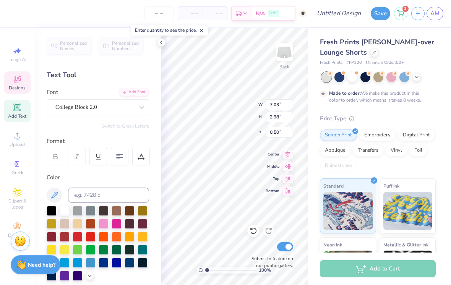
type textarea "Delta"
click at [160, 36] on div "Enter quantity to see the price." at bounding box center [170, 30] width 82 height 15
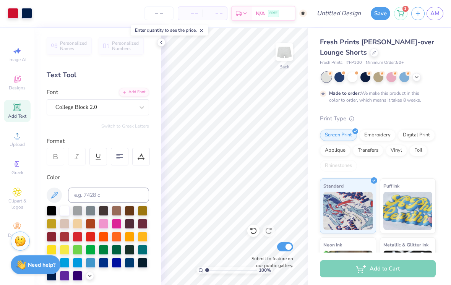
click at [157, 42] on div at bounding box center [161, 42] width 8 height 8
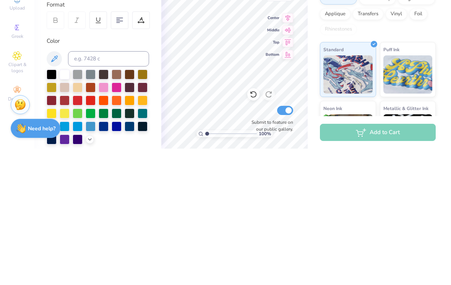
scroll to position [0, 0]
type textarea "D"
type textarea "SUPER SENOIRS"
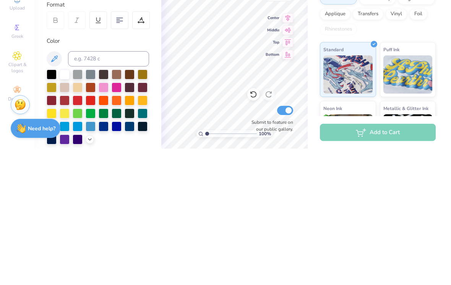
click at [441, 88] on div "Fresh Prints Lindsey Fold-over Lounge Shorts Fresh Prints # FP100 Minimum Order…" at bounding box center [379, 190] width 143 height 324
type input "6.99"
type input "2.30"
type input "0.84"
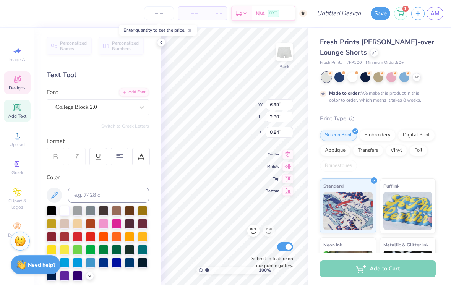
scroll to position [0, 0]
click at [108, 255] on div at bounding box center [104, 250] width 10 height 10
click at [120, 255] on div at bounding box center [117, 250] width 10 height 10
click at [162, 44] on polyline at bounding box center [162, 42] width 2 height 3
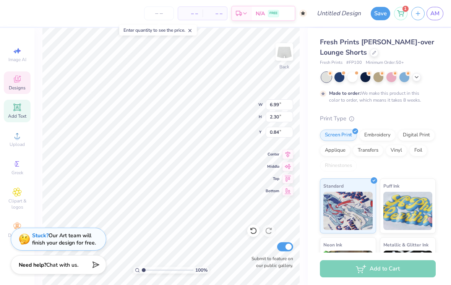
type input "1.65"
type input "2.83"
type input "0.67"
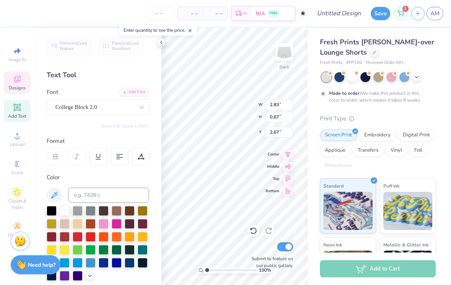
type input "3.08"
click at [163, 40] on icon at bounding box center [161, 42] width 6 height 6
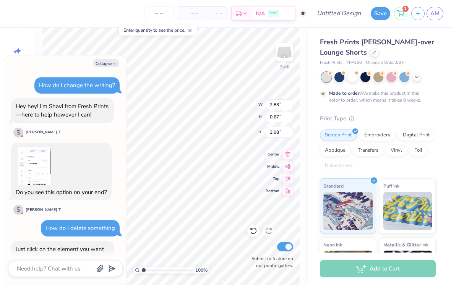
scroll to position [285, 0]
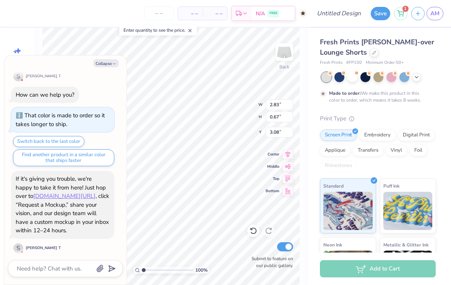
click at [110, 67] on button "Collapse" at bounding box center [106, 63] width 26 height 8
type textarea "x"
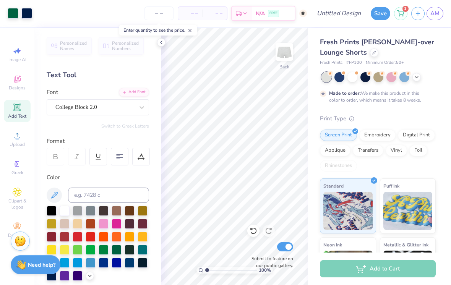
click at [161, 42] on icon at bounding box center [161, 42] width 6 height 6
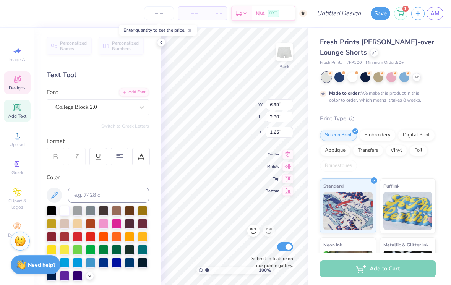
click at [158, 45] on div at bounding box center [161, 42] width 8 height 8
click at [163, 39] on div at bounding box center [161, 42] width 8 height 8
type textarea "e"
type textarea "Est. 2026"
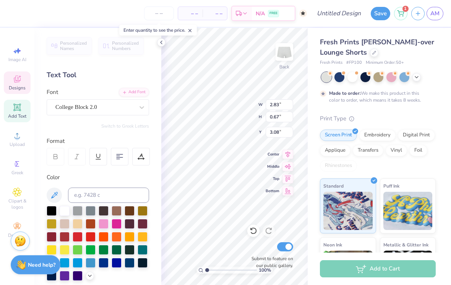
scroll to position [0, 2]
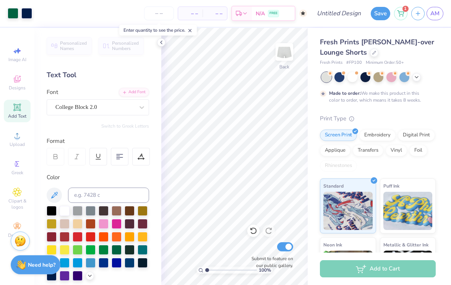
click at [161, 45] on icon at bounding box center [161, 42] width 6 height 6
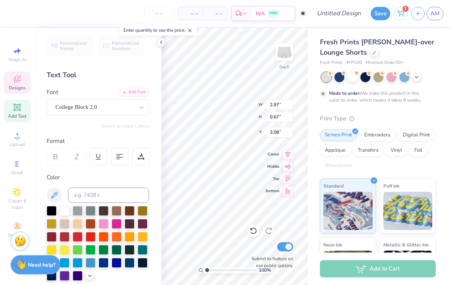
click at [73, 211] on div at bounding box center [78, 211] width 10 height 10
click at [68, 212] on div at bounding box center [65, 211] width 10 height 10
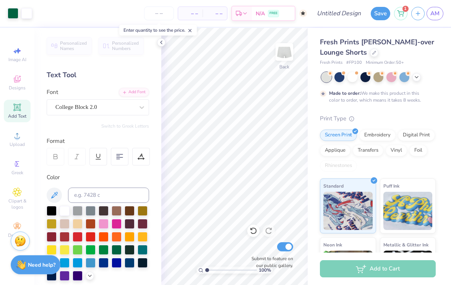
click at [155, 41] on div "Personalized Names Personalized Numbers Text Tool Add Font Font College Block 2…" at bounding box center [97, 156] width 127 height 257
click at [161, 41] on icon at bounding box center [161, 42] width 6 height 6
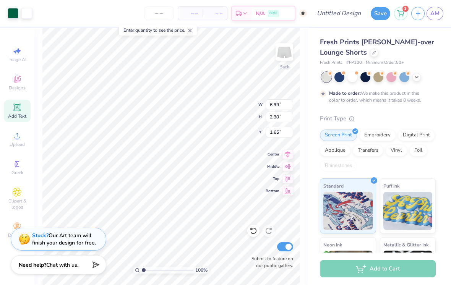
click at [218, 14] on span "– –" at bounding box center [214, 14] width 15 height 8
click at [54, 12] on div "– – Per Item – – Total Est. Delivery N/A FREE" at bounding box center [171, 13] width 271 height 27
click at [134, 31] on div "Enter quantity to see the price." at bounding box center [158, 30] width 78 height 11
click at [288, 54] on img at bounding box center [284, 51] width 15 height 15
click at [291, 50] on img at bounding box center [284, 51] width 15 height 15
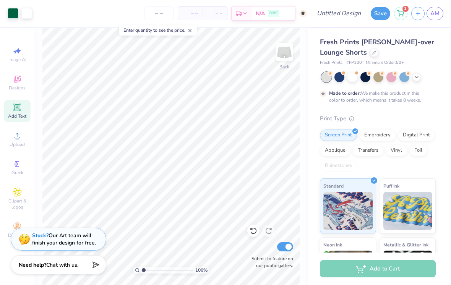
click at [68, 264] on span "Chat with us." at bounding box center [62, 265] width 32 height 7
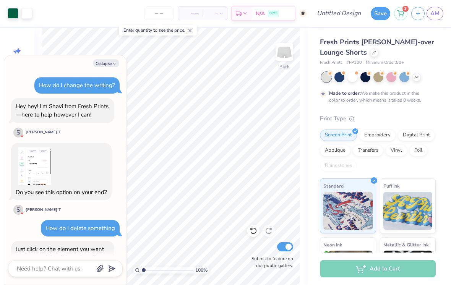
scroll to position [285, 0]
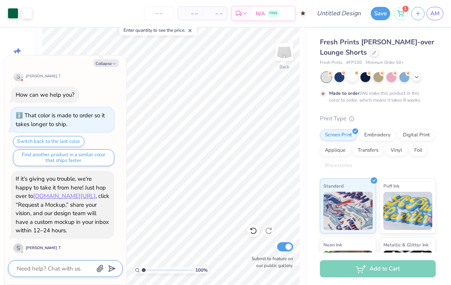
click at [35, 269] on textarea at bounding box center [55, 269] width 78 height 10
type textarea "x"
type textarea "H"
type textarea "x"
type textarea "Ho"
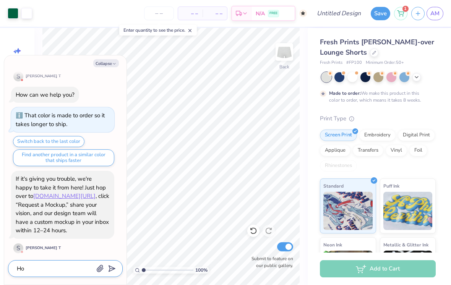
type textarea "x"
type textarea "How"
type textarea "x"
type textarea "How"
type textarea "x"
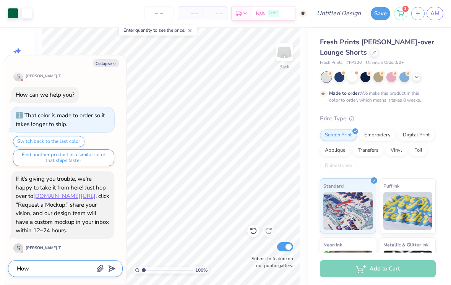
type textarea "How d"
type textarea "x"
type textarea "How do"
type textarea "x"
type textarea "How do"
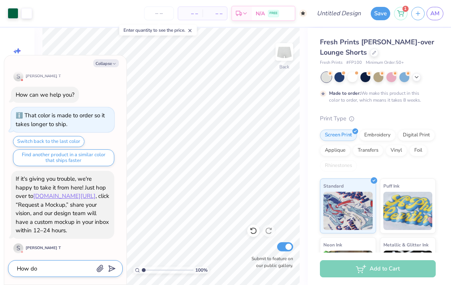
type textarea "x"
type textarea "How do i"
type textarea "x"
type textarea "How do I"
type textarea "x"
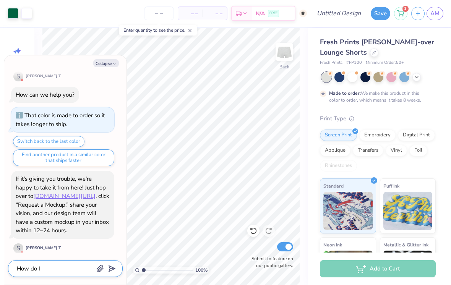
type textarea "How do I"
type textarea "x"
type textarea "How do I s"
type textarea "x"
type textarea "How do I sw"
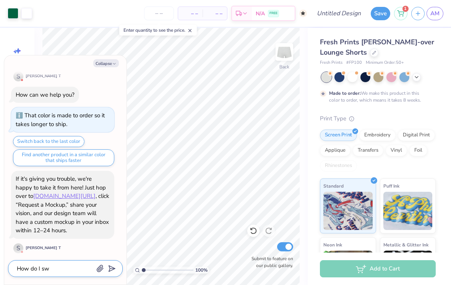
type textarea "x"
type textarea "How do I swi"
type textarea "x"
type textarea "How do I swit"
type textarea "x"
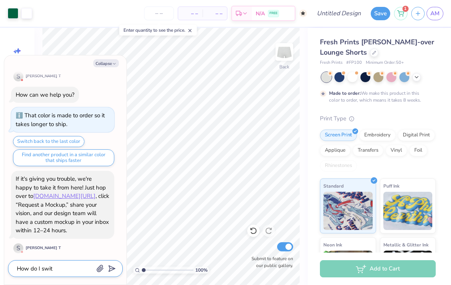
type textarea "How do I switc"
type textarea "x"
type textarea "How do I switch"
type textarea "x"
type textarea "How do I switch d"
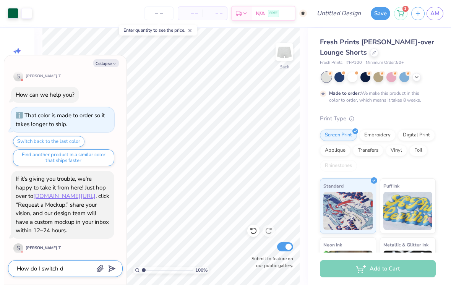
type textarea "x"
type textarea "How do I switch de"
type textarea "x"
type textarea "How do I switch des"
type textarea "x"
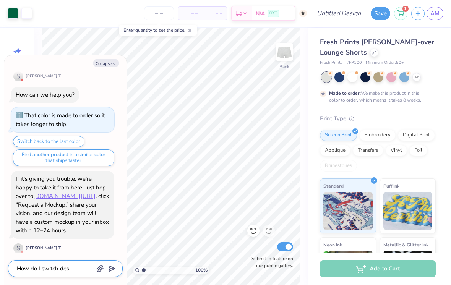
type textarea "How do I switch desi"
type textarea "x"
type textarea "How do I switch desig"
type textarea "x"
type textarea "How do I switch design"
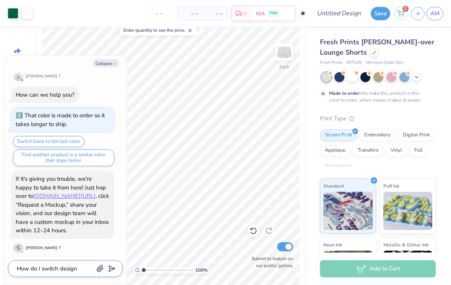
type textarea "x"
type textarea "How do I switch design"
type textarea "x"
type textarea "How do I switch design t"
type textarea "x"
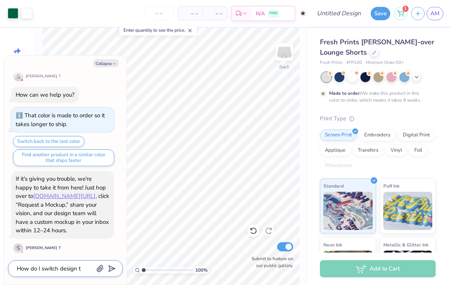
type textarea "How do I switch design to"
type textarea "x"
type textarea "How do I switch design to"
type textarea "x"
type textarea "How do I switch design to ba"
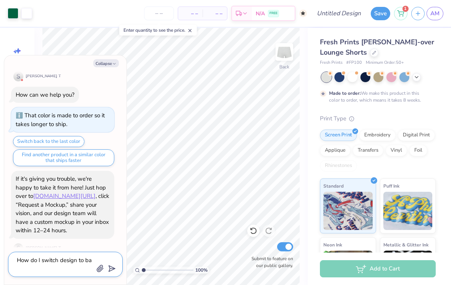
type textarea "x"
type textarea "How do I switch design to bac"
type textarea "x"
type textarea "How do I switch design to back"
type textarea "x"
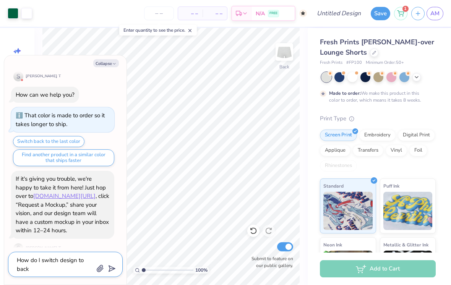
type textarea "How do I switch design to back"
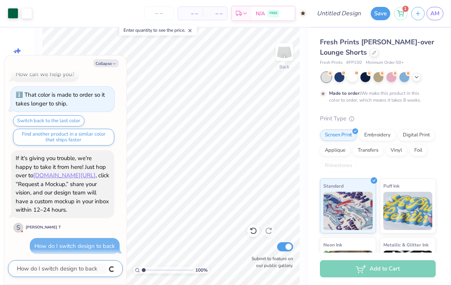
type textarea "x"
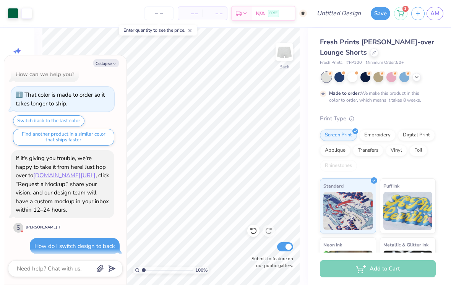
click at [91, 19] on div "– – Per Item – – Total Est. Delivery N/A FREE" at bounding box center [171, 13] width 271 height 27
type textarea "x"
type input "5.96"
type input "1.96"
type input "1.99"
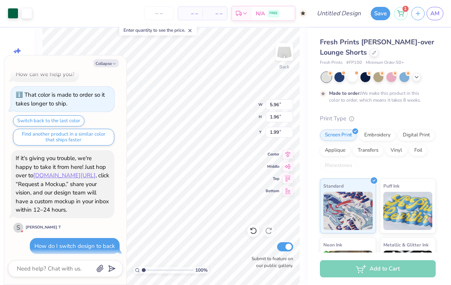
click at [305, 90] on div "100 % Back W 5.96 5.96 " H 1.96 1.96 " Y 1.99 1.99 " Center Middle Top Bottom S…" at bounding box center [171, 156] width 274 height 257
click at [116, 64] on icon "button" at bounding box center [114, 64] width 5 height 5
type textarea "x"
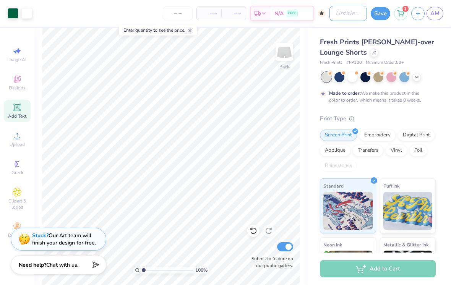
click at [330, 17] on input "Design Title" at bounding box center [348, 13] width 37 height 15
type input "SSR fold over shorts"
click at [443, 64] on div "Fresh Prints Lindsey Fold-over Lounge Shorts Fresh Prints # FP100 Minimum Order…" at bounding box center [379, 190] width 143 height 324
click at [16, 86] on span "Designs" at bounding box center [17, 88] width 17 height 6
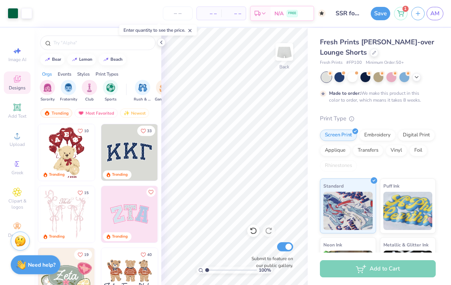
scroll to position [0, 0]
click at [160, 42] on icon at bounding box center [161, 42] width 6 height 6
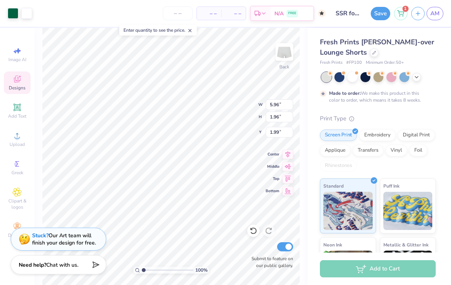
type input "4.61"
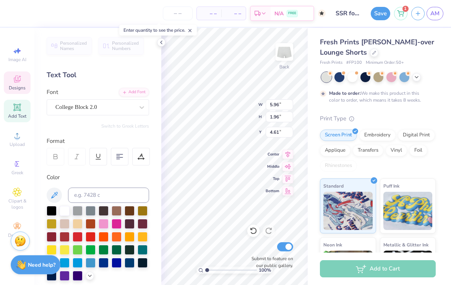
click at [163, 41] on icon at bounding box center [161, 42] width 6 height 6
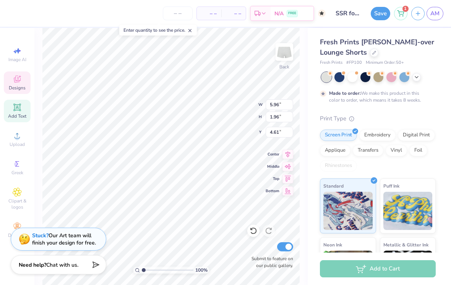
click at [38, 267] on strong "Need help?" at bounding box center [33, 265] width 28 height 7
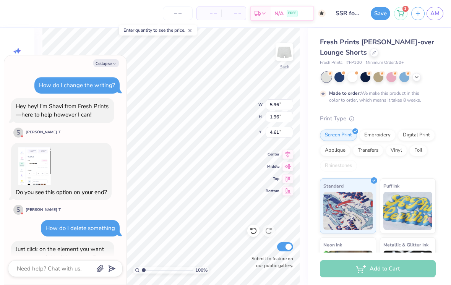
scroll to position [306, 0]
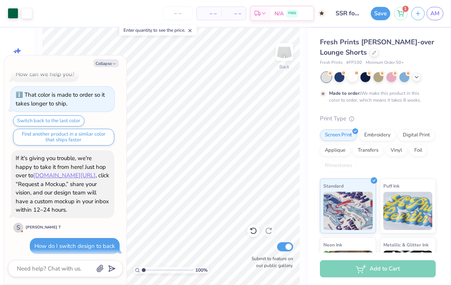
click at [109, 67] on button "Collapse" at bounding box center [106, 63] width 26 height 8
type textarea "x"
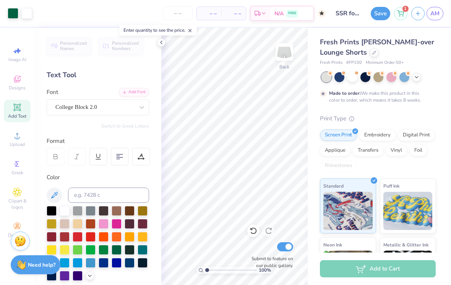
click at [158, 42] on div at bounding box center [161, 42] width 8 height 8
type input "5.99"
type input "2.39"
type input "4.58"
click at [163, 41] on icon at bounding box center [161, 42] width 6 height 6
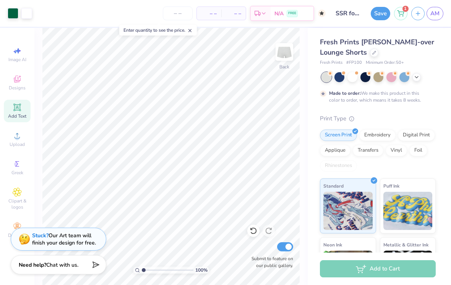
click at [44, 265] on strong "Need help?" at bounding box center [33, 265] width 28 height 7
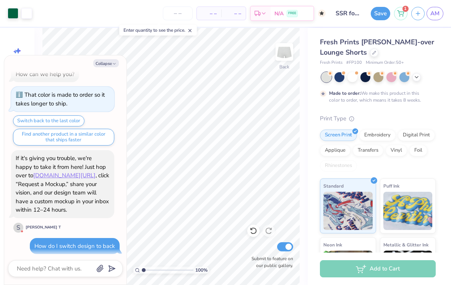
click at [111, 60] on button "Collapse" at bounding box center [106, 63] width 26 height 8
type textarea "x"
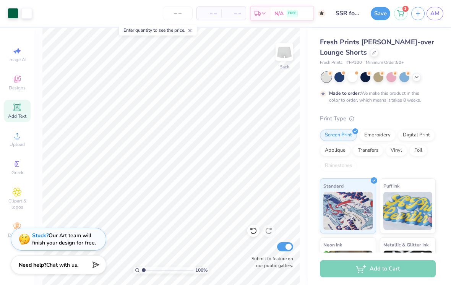
click at [14, 122] on div "Add Text" at bounding box center [17, 111] width 27 height 23
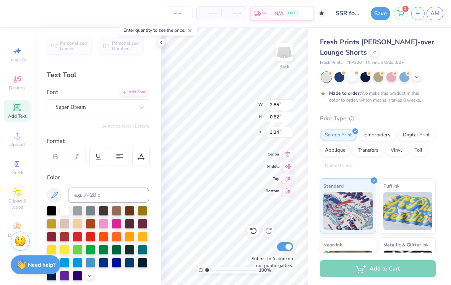
click at [160, 45] on icon at bounding box center [161, 42] width 6 height 6
type textarea "T"
click at [159, 44] on icon at bounding box center [161, 42] width 6 height 6
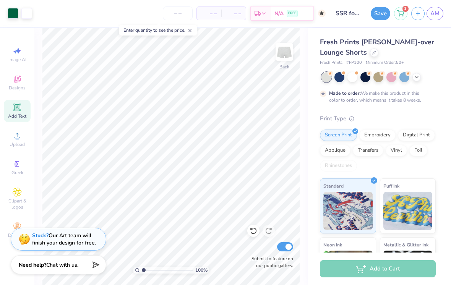
click at [174, 11] on input "number" at bounding box center [178, 14] width 30 height 14
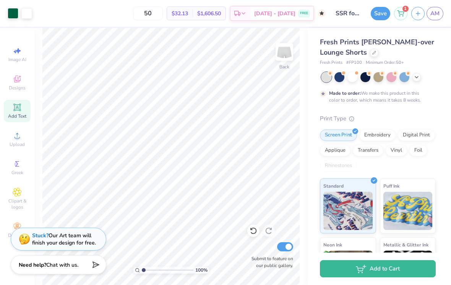
click at [133, 11] on div "50 $32.13 Per Item $1,606.50 Total Est. Delivery Oct 8 - 11 FREE" at bounding box center [181, 13] width 290 height 27
click at [163, 13] on input "50" at bounding box center [148, 14] width 30 height 14
type input "5"
click at [157, 10] on div "20 N/A Per Item N/A Total Est. Delivery N/A FREE" at bounding box center [181, 13] width 290 height 27
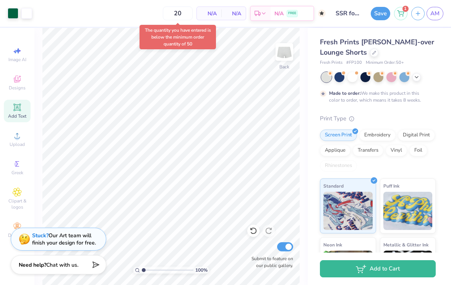
type input "50"
click at [380, 10] on button "Save" at bounding box center [381, 13] width 20 height 13
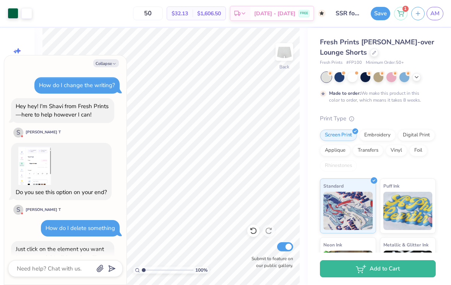
scroll to position [335, 0]
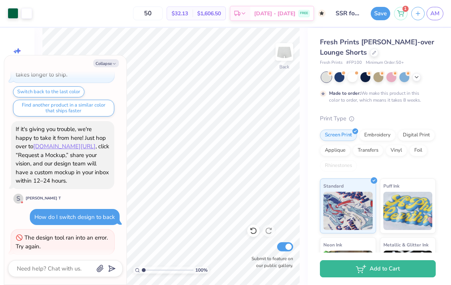
click at [375, 15] on button "Save" at bounding box center [381, 13] width 20 height 13
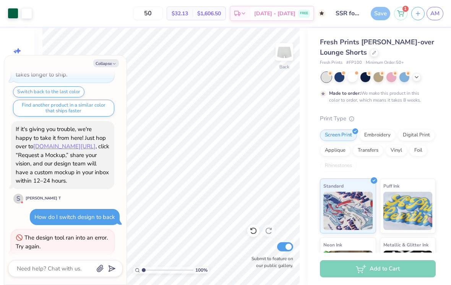
click at [438, 11] on span "AM" at bounding box center [435, 13] width 9 height 9
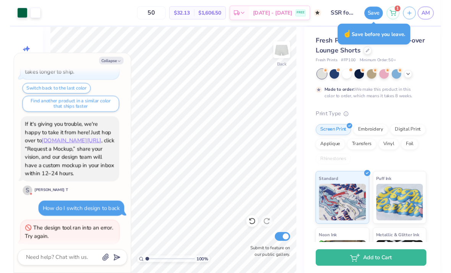
scroll to position [364, 0]
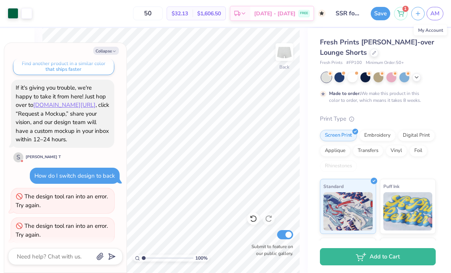
click at [106, 54] on button "Collapse" at bounding box center [106, 51] width 26 height 8
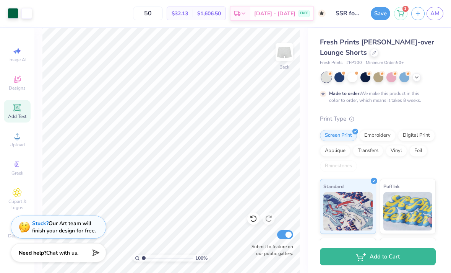
click at [377, 11] on button "Save" at bounding box center [381, 13] width 20 height 13
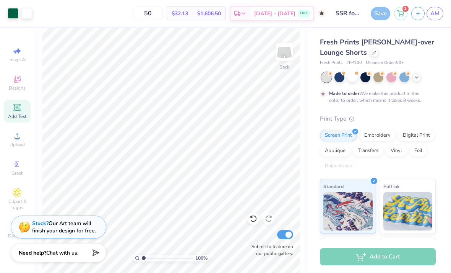
click at [437, 11] on span "AM" at bounding box center [435, 13] width 9 height 9
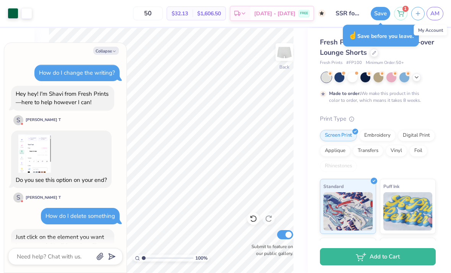
scroll to position [446, 0]
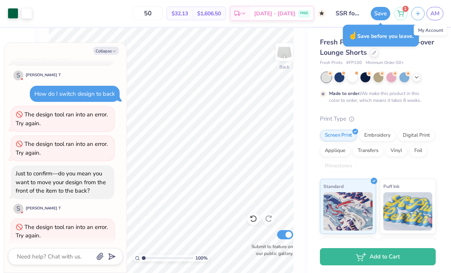
click at [381, 13] on button "Save" at bounding box center [381, 13] width 20 height 13
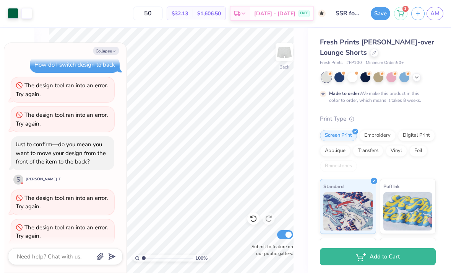
click at [412, 251] on button "Add to Cart" at bounding box center [378, 256] width 116 height 17
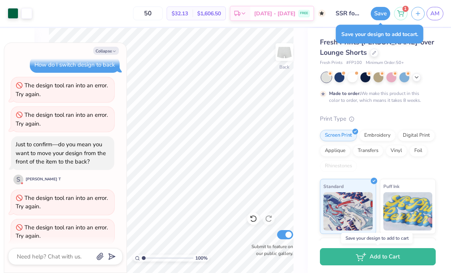
click at [382, 16] on button "Save" at bounding box center [381, 13] width 20 height 13
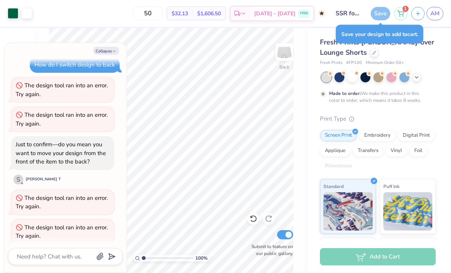
scroll to position [504, 0]
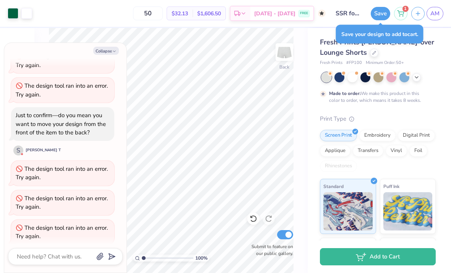
click at [117, 51] on icon "button" at bounding box center [114, 51] width 5 height 5
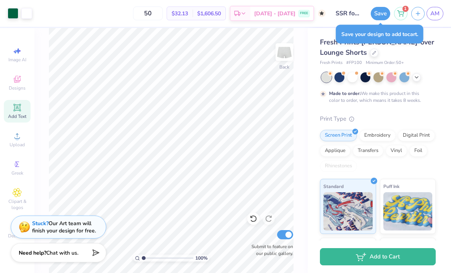
click at [416, 13] on icon "button" at bounding box center [418, 13] width 7 height 7
click at [379, 12] on button "Save" at bounding box center [381, 13] width 20 height 13
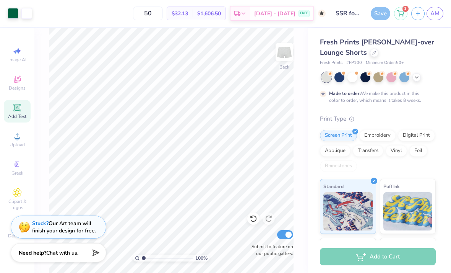
click at [436, 15] on span "AM" at bounding box center [435, 13] width 9 height 9
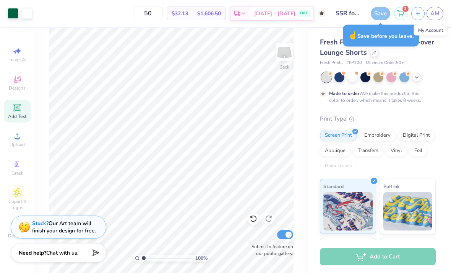
click at [434, 13] on span "AM" at bounding box center [435, 13] width 9 height 9
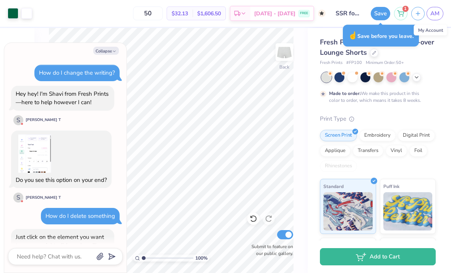
scroll to position [533, 0]
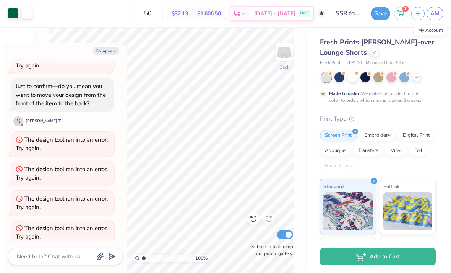
click at [112, 50] on icon "button" at bounding box center [114, 51] width 5 height 5
type textarea "x"
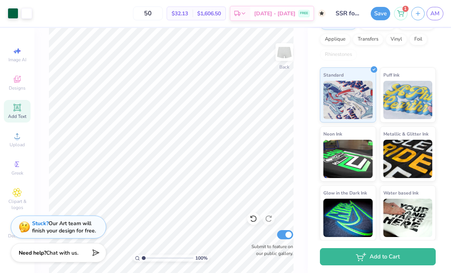
scroll to position [111, 0]
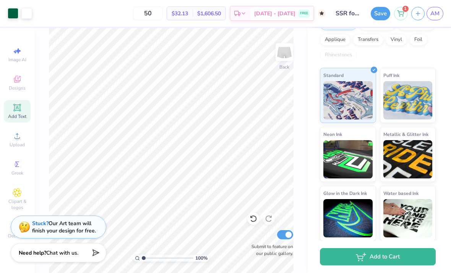
click at [163, 10] on input "50" at bounding box center [148, 14] width 30 height 14
type input "5"
type input "50"
click at [376, 20] on button "Save" at bounding box center [381, 13] width 20 height 13
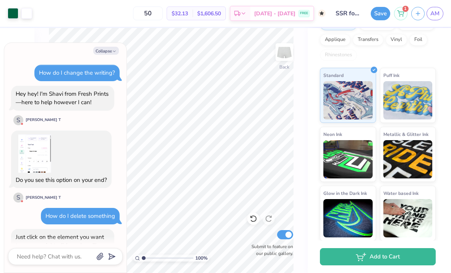
scroll to position [562, 0]
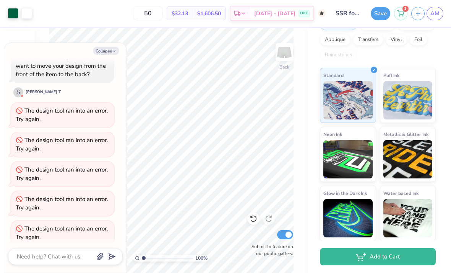
click at [105, 60] on div "Just to confirm—do you mean you want to move your design from the front of the …" at bounding box center [61, 65] width 90 height 25
click at [112, 50] on icon "button" at bounding box center [114, 51] width 5 height 5
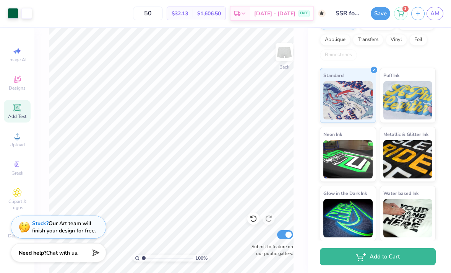
type textarea "x"
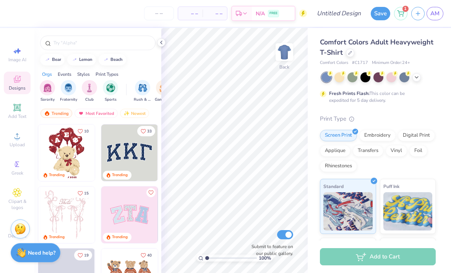
click at [350, 56] on div "Comfort Colors Adult Heavyweight T-Shirt" at bounding box center [378, 47] width 116 height 21
click at [349, 49] on div at bounding box center [350, 53] width 8 height 8
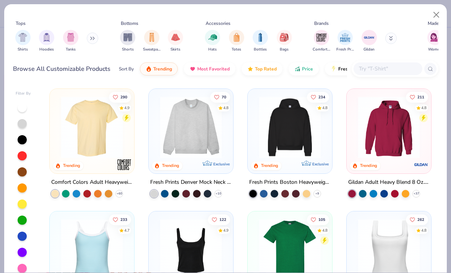
click at [385, 70] on input "text" at bounding box center [387, 68] width 59 height 9
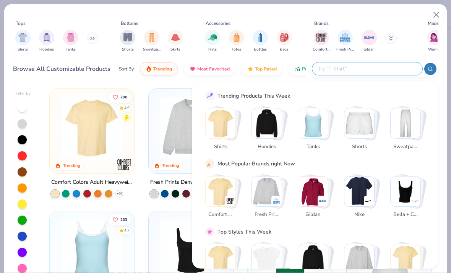
click at [260, 34] on img "filter for Bottles" at bounding box center [260, 37] width 8 height 9
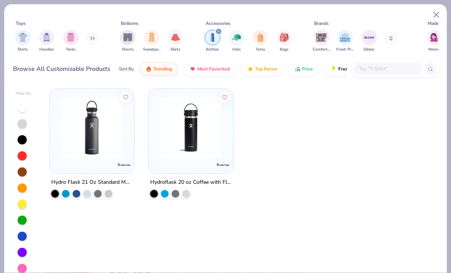
click at [88, 42] on button at bounding box center [92, 38] width 11 height 11
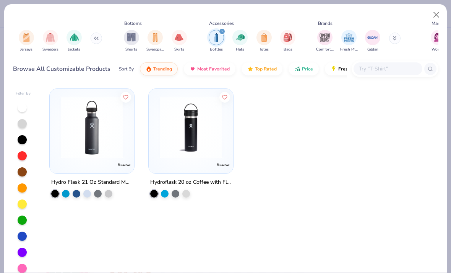
scroll to position [0, 116]
click at [268, 37] on img "filter for Totes" at bounding box center [264, 37] width 8 height 9
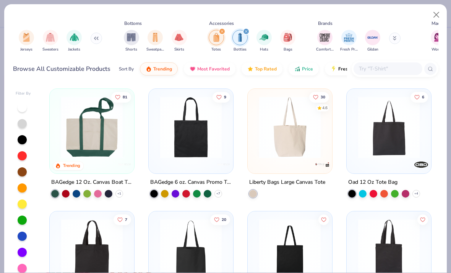
click at [292, 41] on img "filter for Bags" at bounding box center [288, 37] width 8 height 9
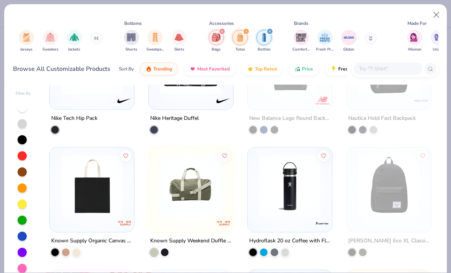
scroll to position [1530, 0]
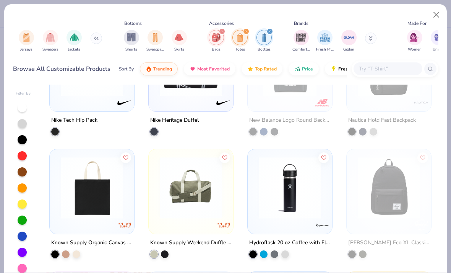
click at [248, 33] on icon "filter for Totes" at bounding box center [246, 31] width 2 height 2
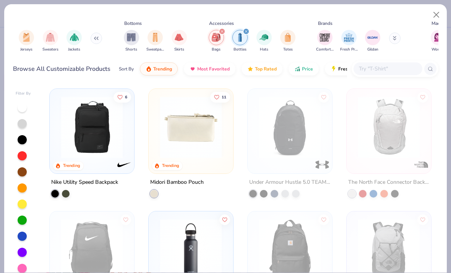
click at [248, 33] on icon "filter for Bottles" at bounding box center [246, 31] width 3 height 3
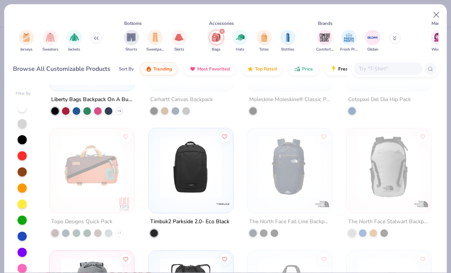
click at [223, 33] on div "filter for Bags" at bounding box center [222, 31] width 7 height 7
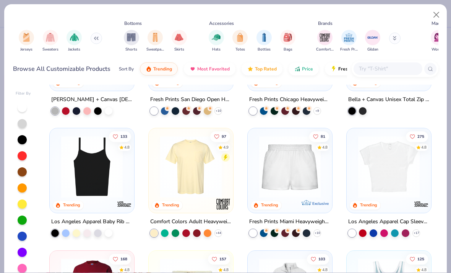
scroll to position [329, 0]
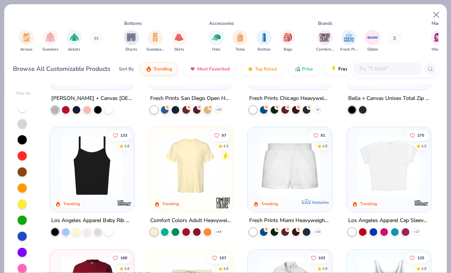
click at [221, 37] on img "filter for Hats" at bounding box center [216, 37] width 9 height 9
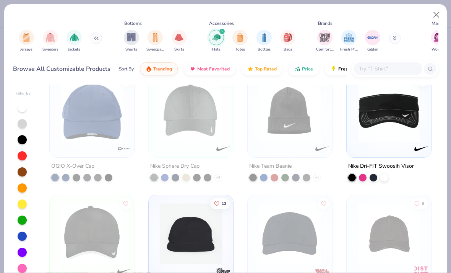
click at [228, 31] on div "Hats Totes Bottles Bags" at bounding box center [253, 41] width 92 height 28
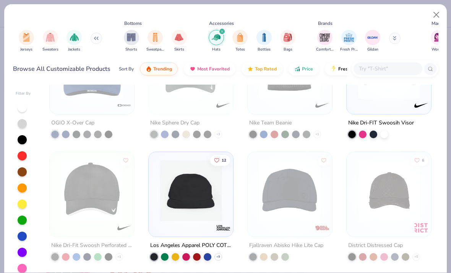
click at [227, 31] on div "Hats Totes Bottles Bags" at bounding box center [253, 41] width 92 height 28
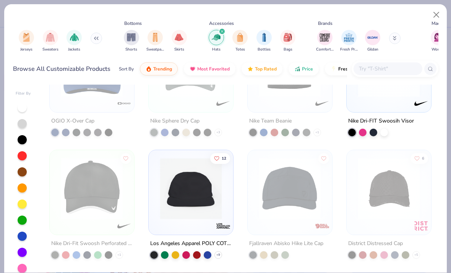
scroll to position [1896, 0]
click at [224, 35] on div "Hats" at bounding box center [216, 41] width 15 height 23
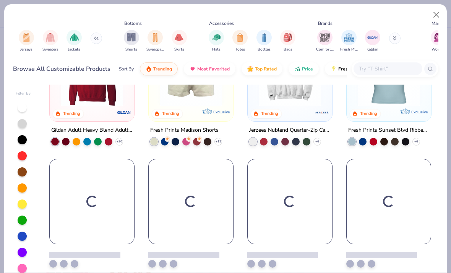
scroll to position [541, 0]
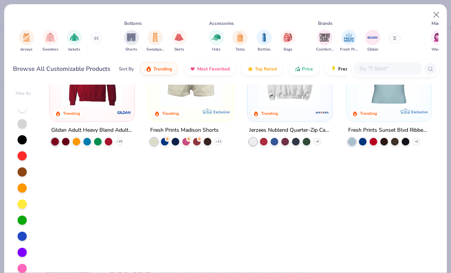
click at [432, 18] on button "Close" at bounding box center [437, 15] width 15 height 15
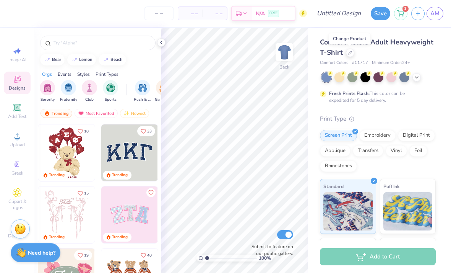
click at [430, 21] on div "Save 1 AM" at bounding box center [411, 13] width 80 height 27
click at [437, 8] on link "AM" at bounding box center [435, 13] width 17 height 13
